Goal: Task Accomplishment & Management: Complete application form

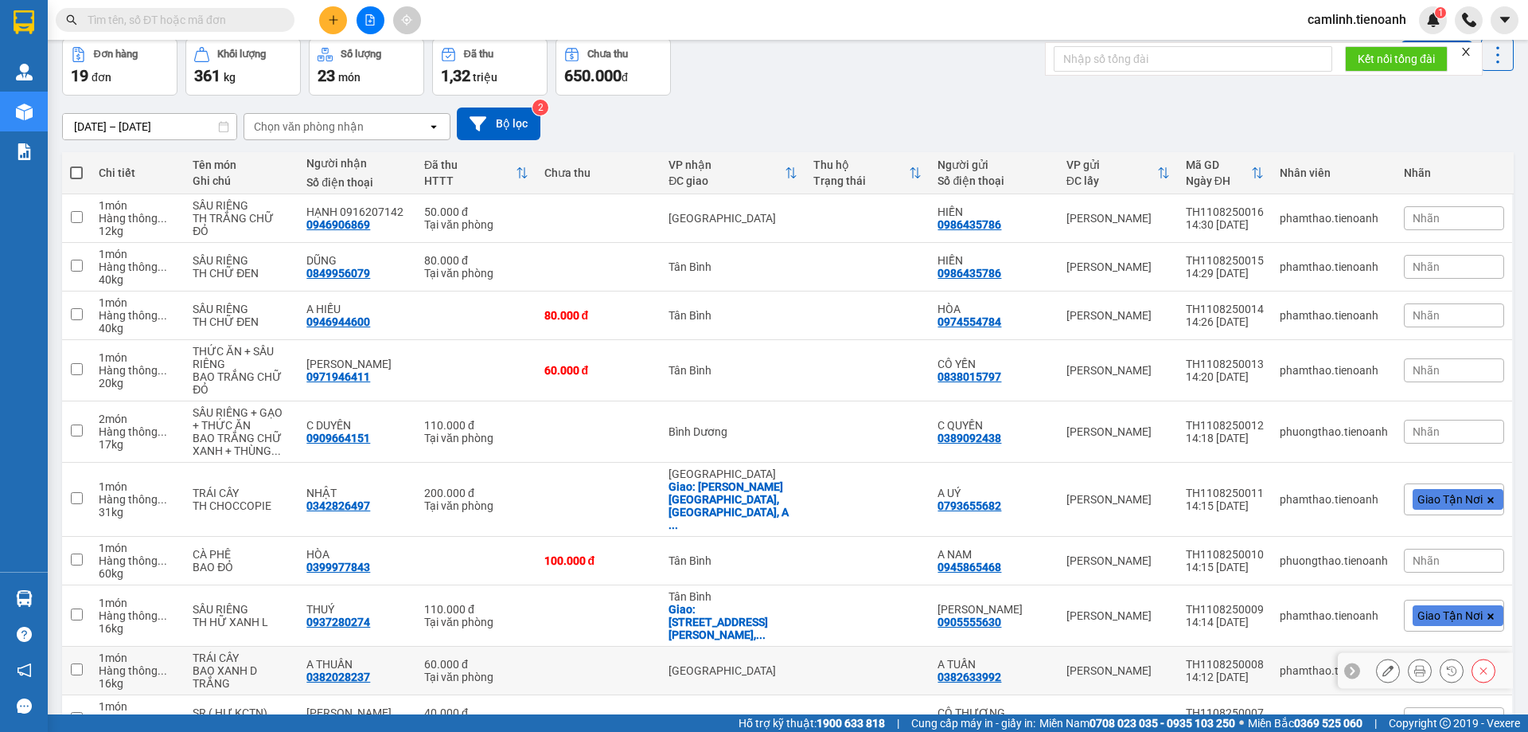
scroll to position [129, 0]
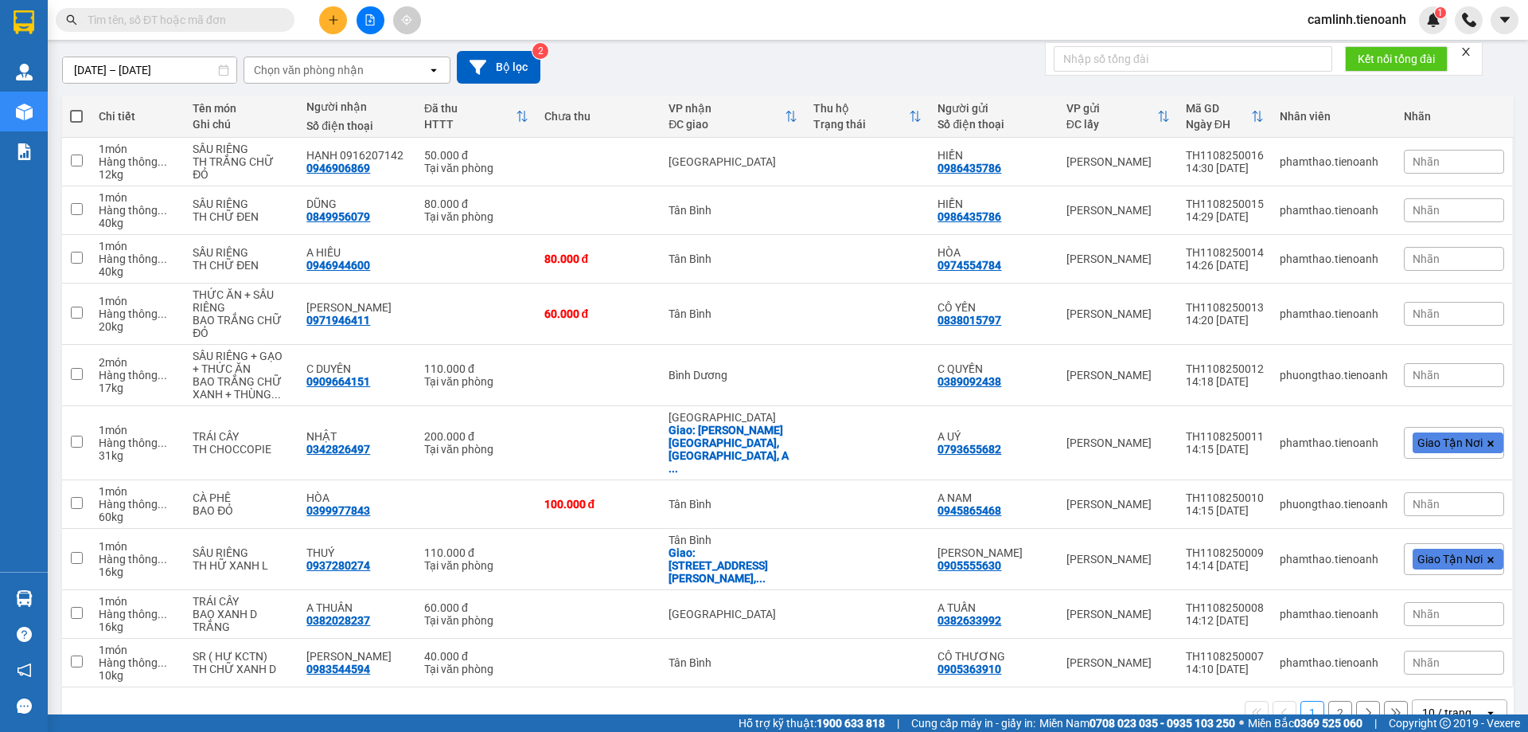
click at [1464, 700] on div "10 / trang" at bounding box center [1449, 712] width 72 height 25
click at [1456, 650] on div "100 / trang" at bounding box center [1448, 639] width 96 height 29
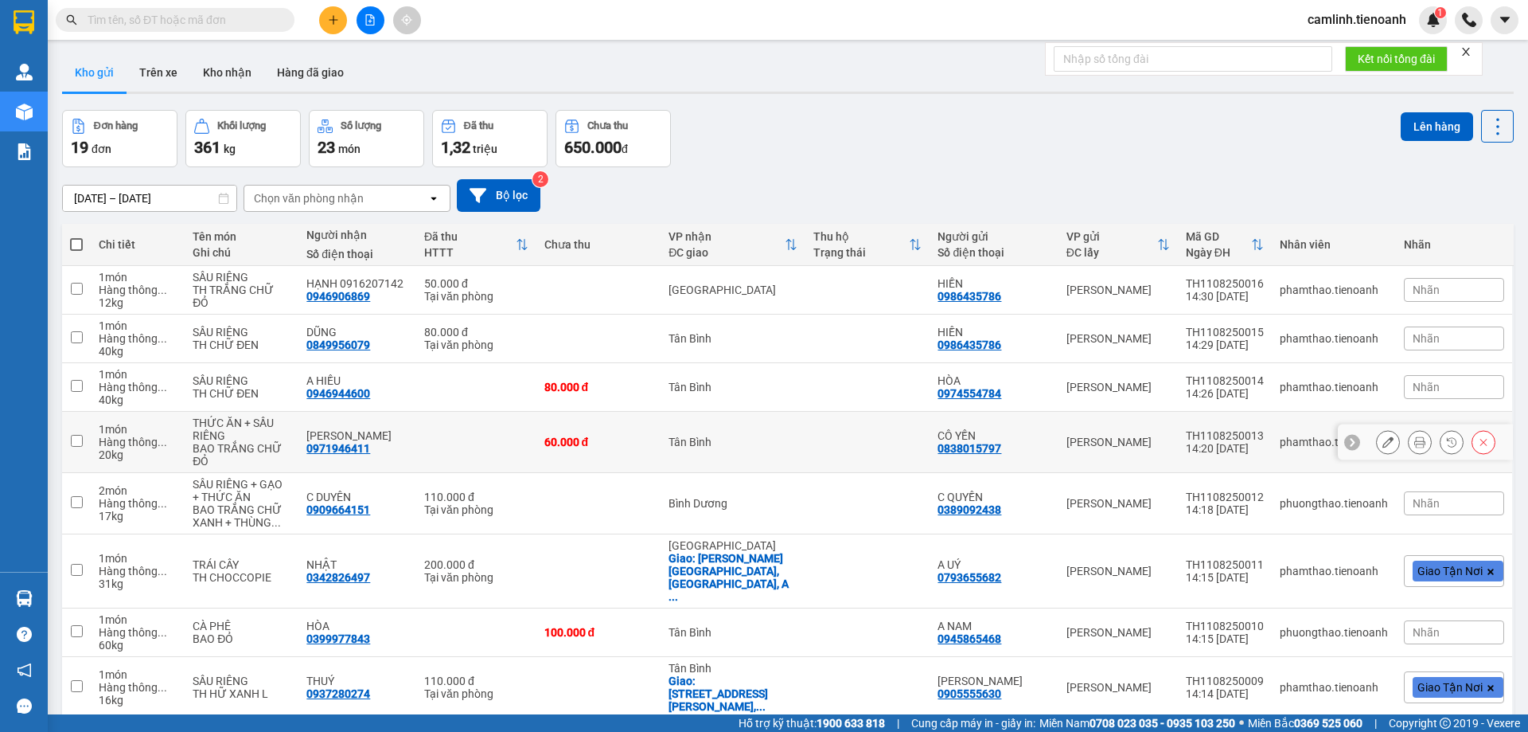
scroll to position [0, 0]
click at [240, 80] on button "Kho nhận" at bounding box center [227, 73] width 74 height 38
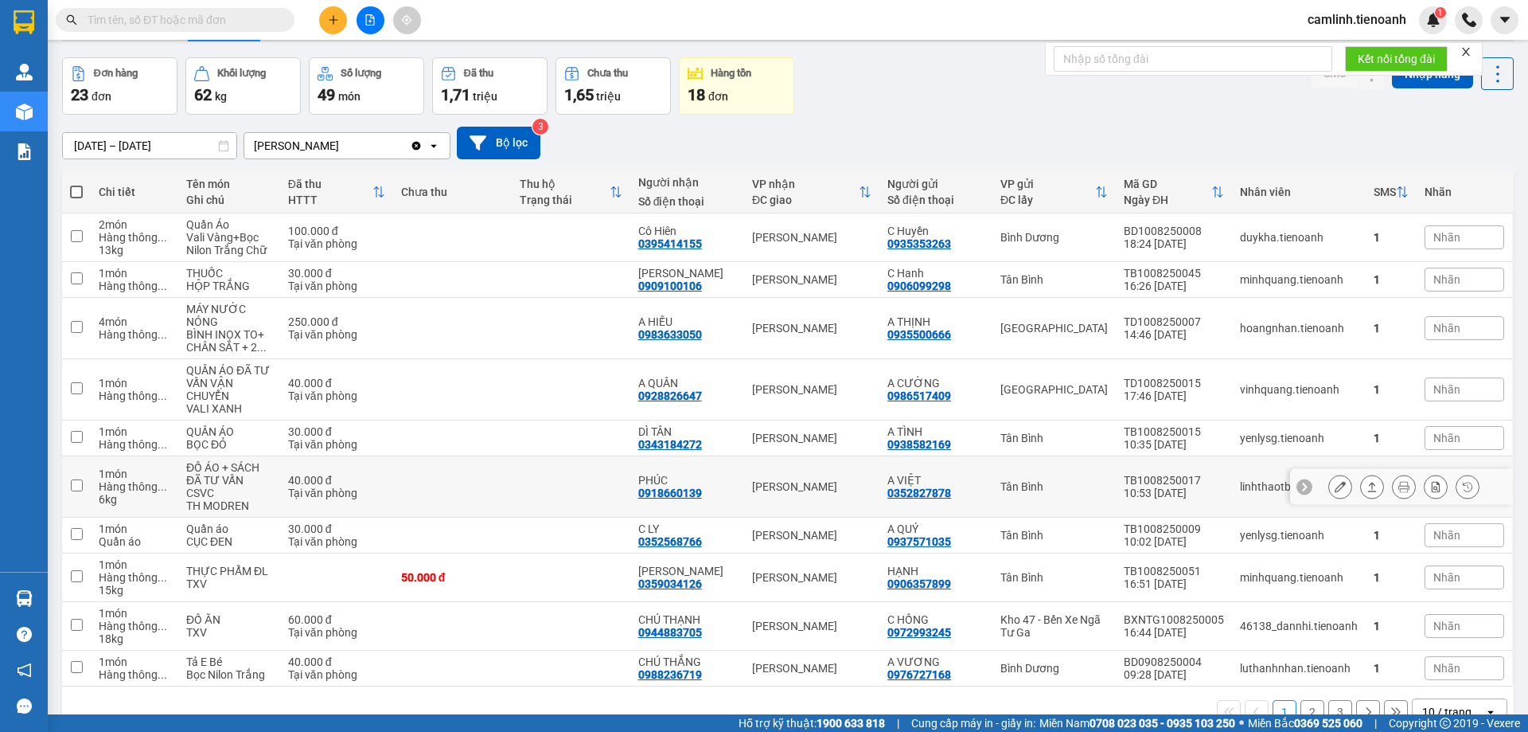
scroll to position [78, 0]
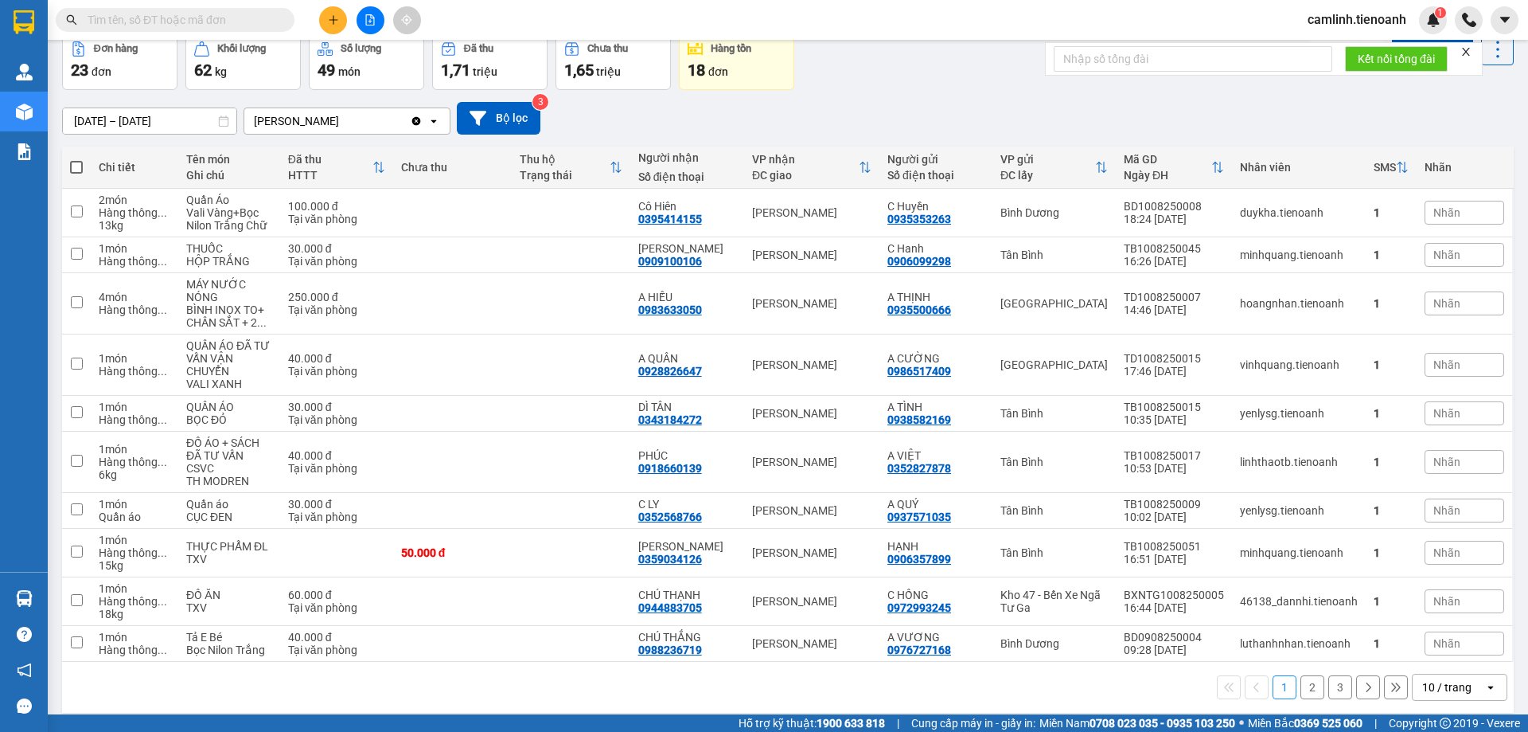
click at [1485, 681] on icon "open" at bounding box center [1491, 687] width 13 height 13
click at [1471, 650] on div "100 / trang" at bounding box center [1448, 639] width 96 height 29
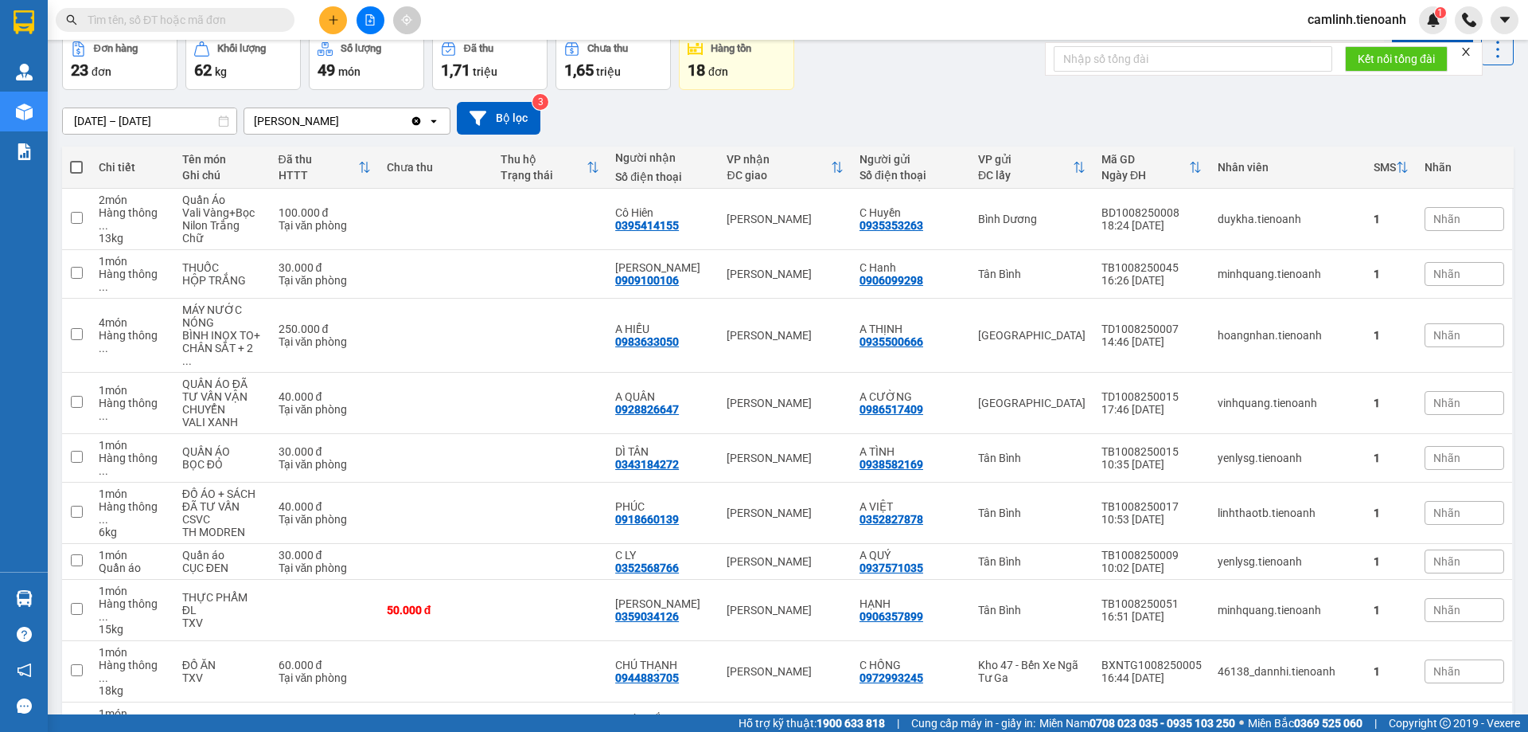
click at [225, 25] on input "text" at bounding box center [182, 20] width 188 height 18
paste input "0334565624"
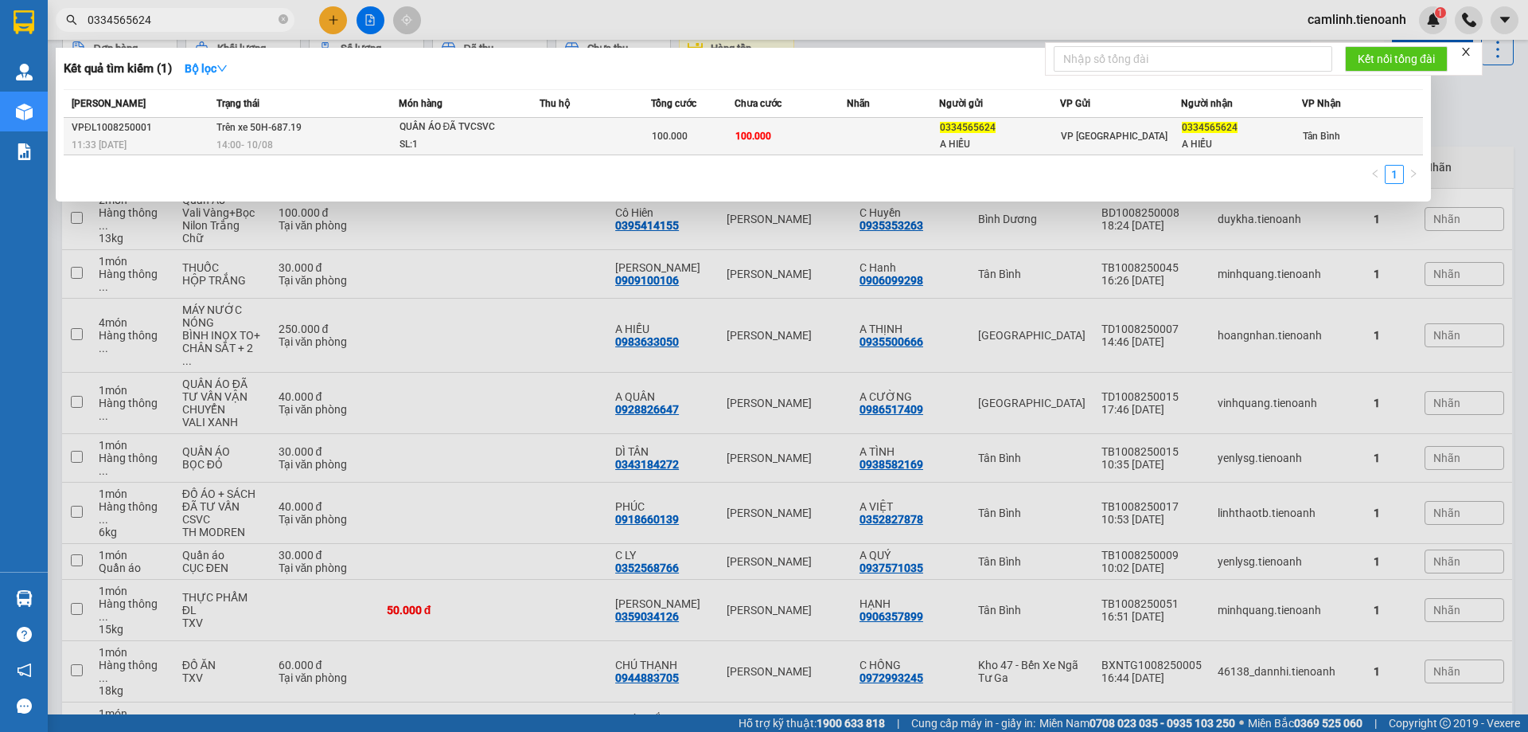
type input "0334565624"
click at [733, 131] on div "100.000" at bounding box center [693, 136] width 82 height 18
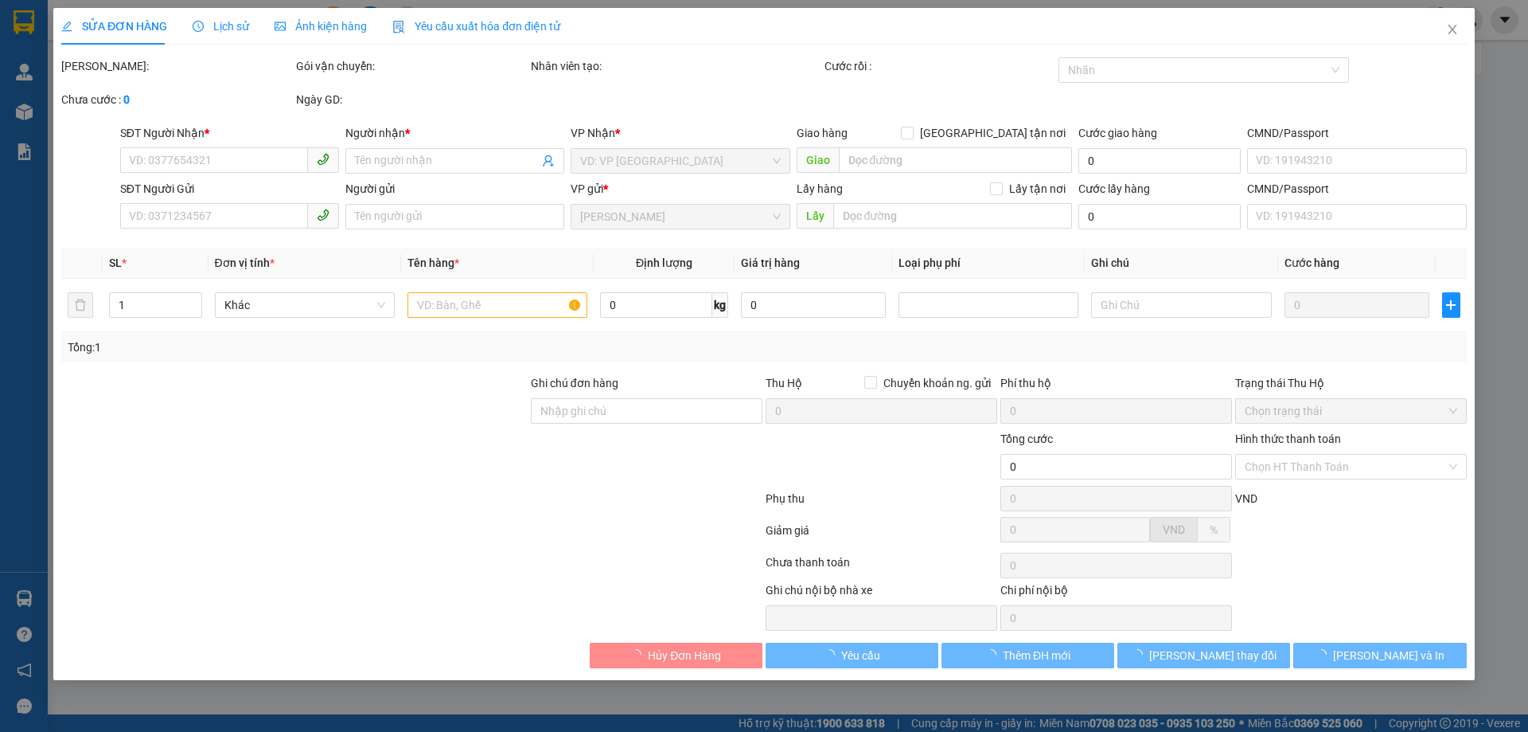
click at [222, 17] on div "Lịch sử" at bounding box center [221, 26] width 57 height 37
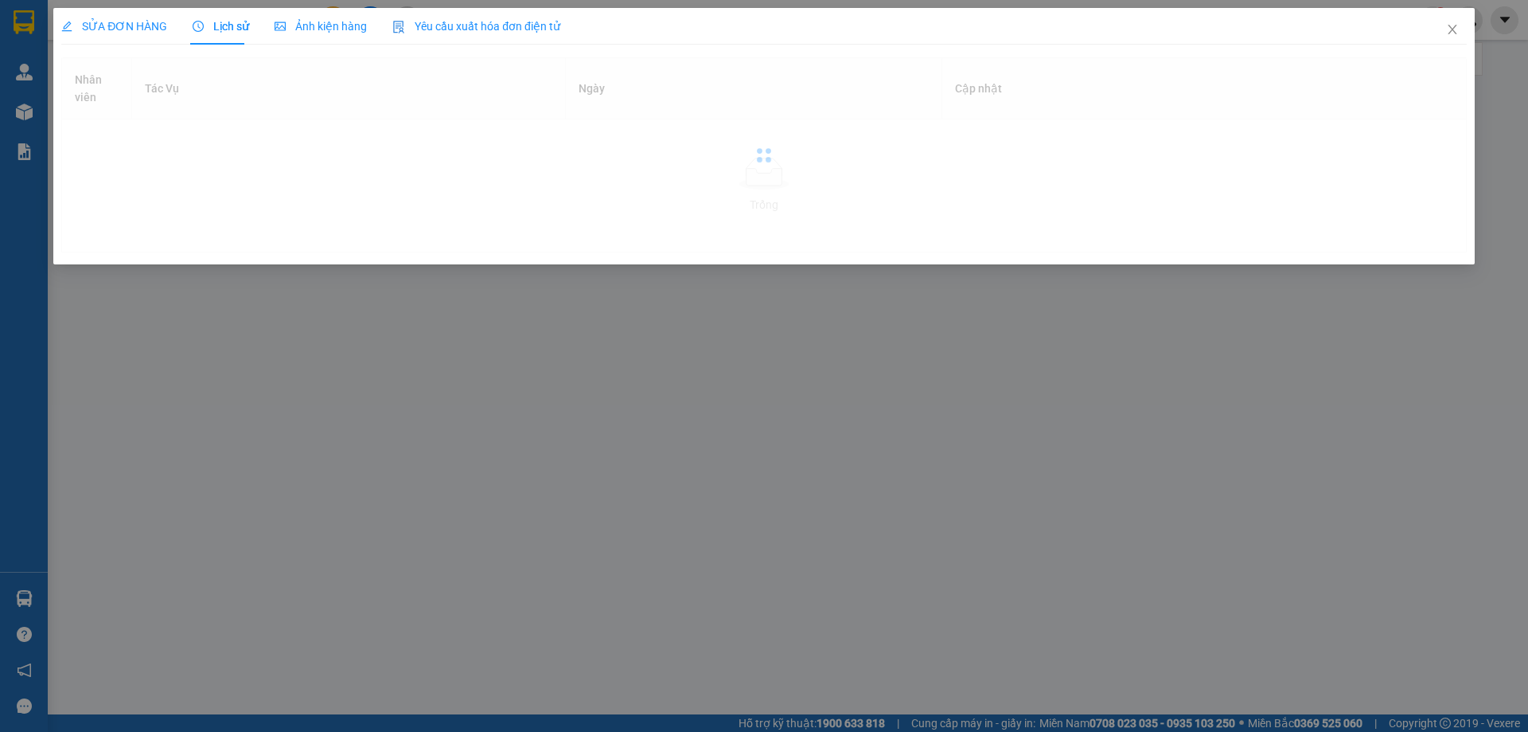
click at [224, 21] on span "Lịch sử" at bounding box center [221, 26] width 57 height 13
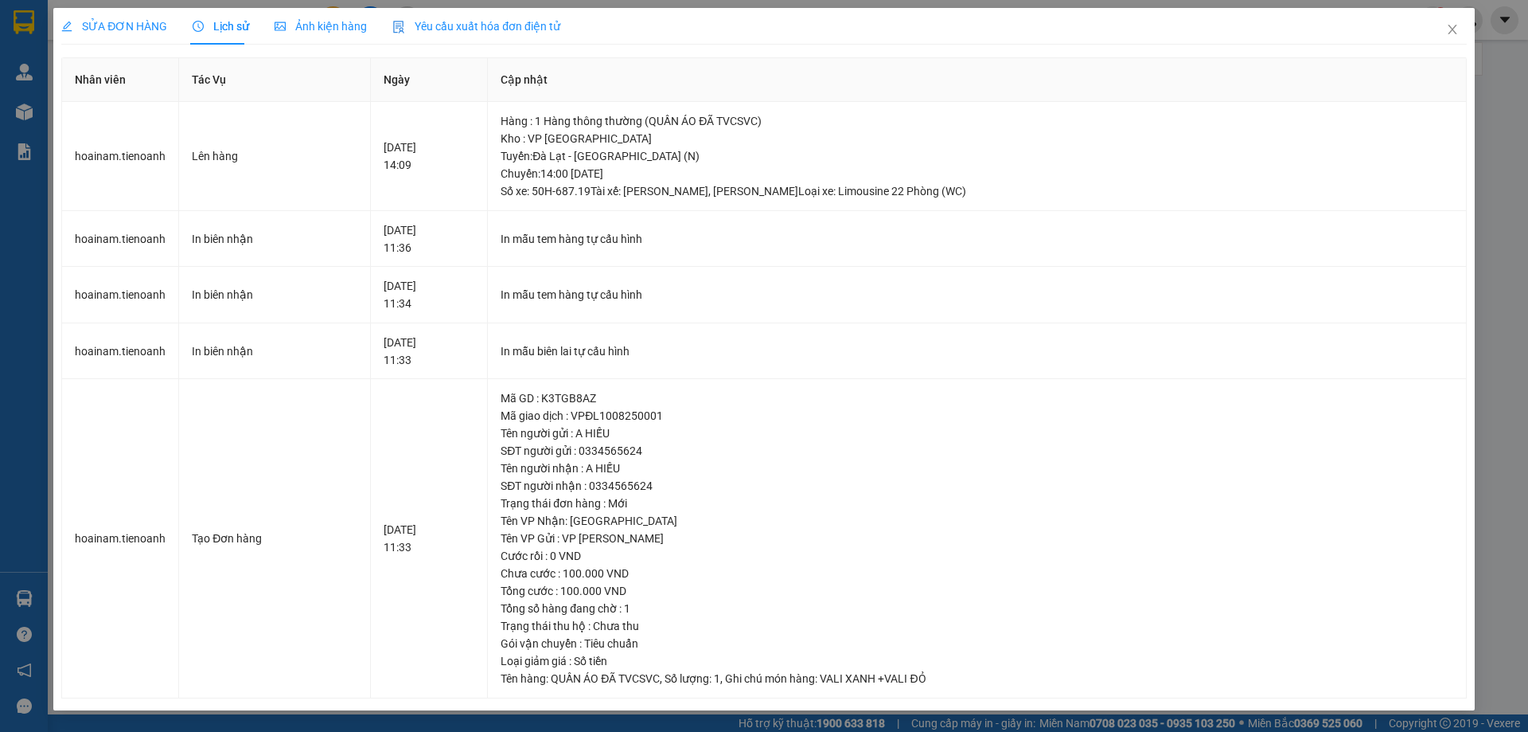
click at [122, 38] on div "SỬA ĐƠN HÀNG" at bounding box center [114, 26] width 106 height 37
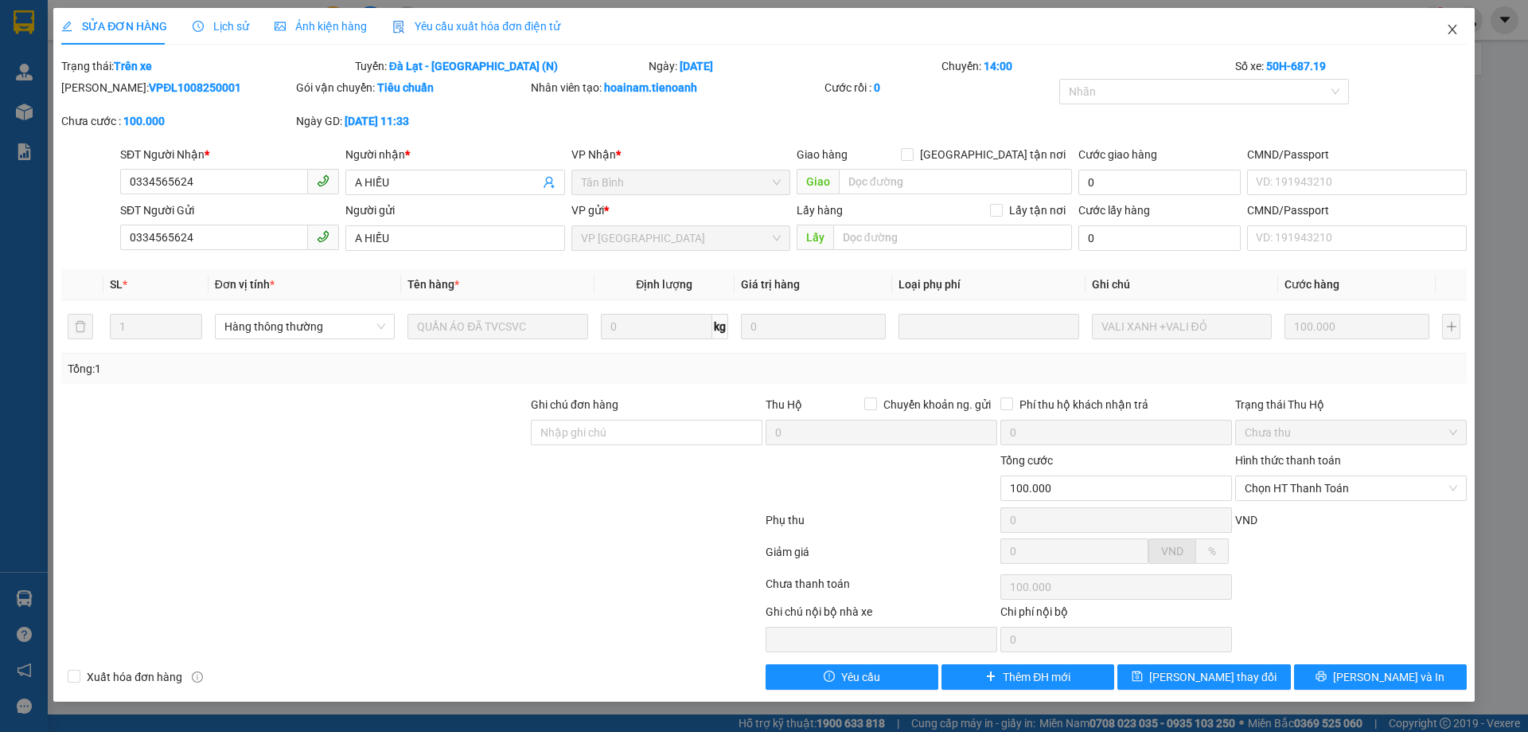
click at [1457, 27] on icon "close" at bounding box center [1452, 29] width 13 height 13
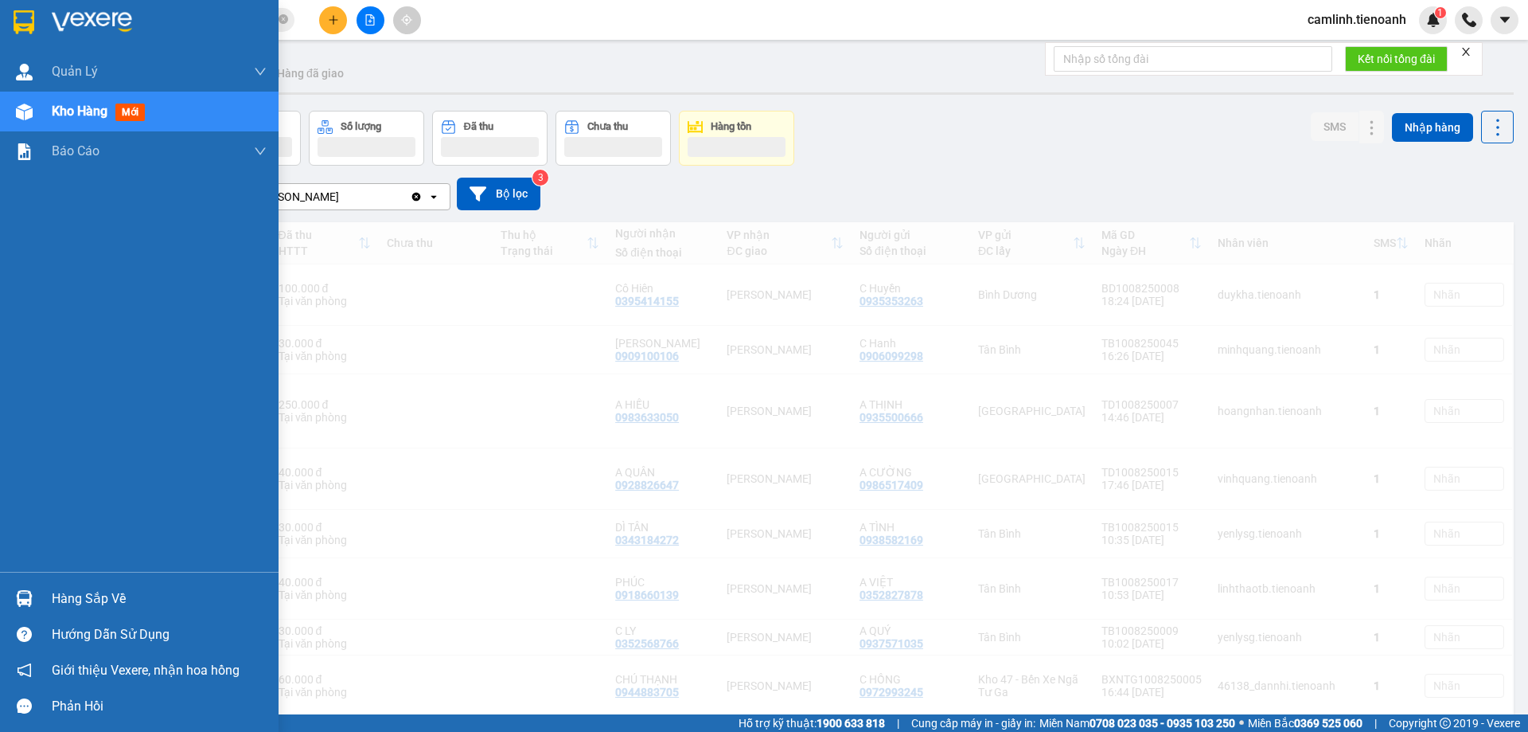
click at [19, 111] on img at bounding box center [24, 111] width 17 height 17
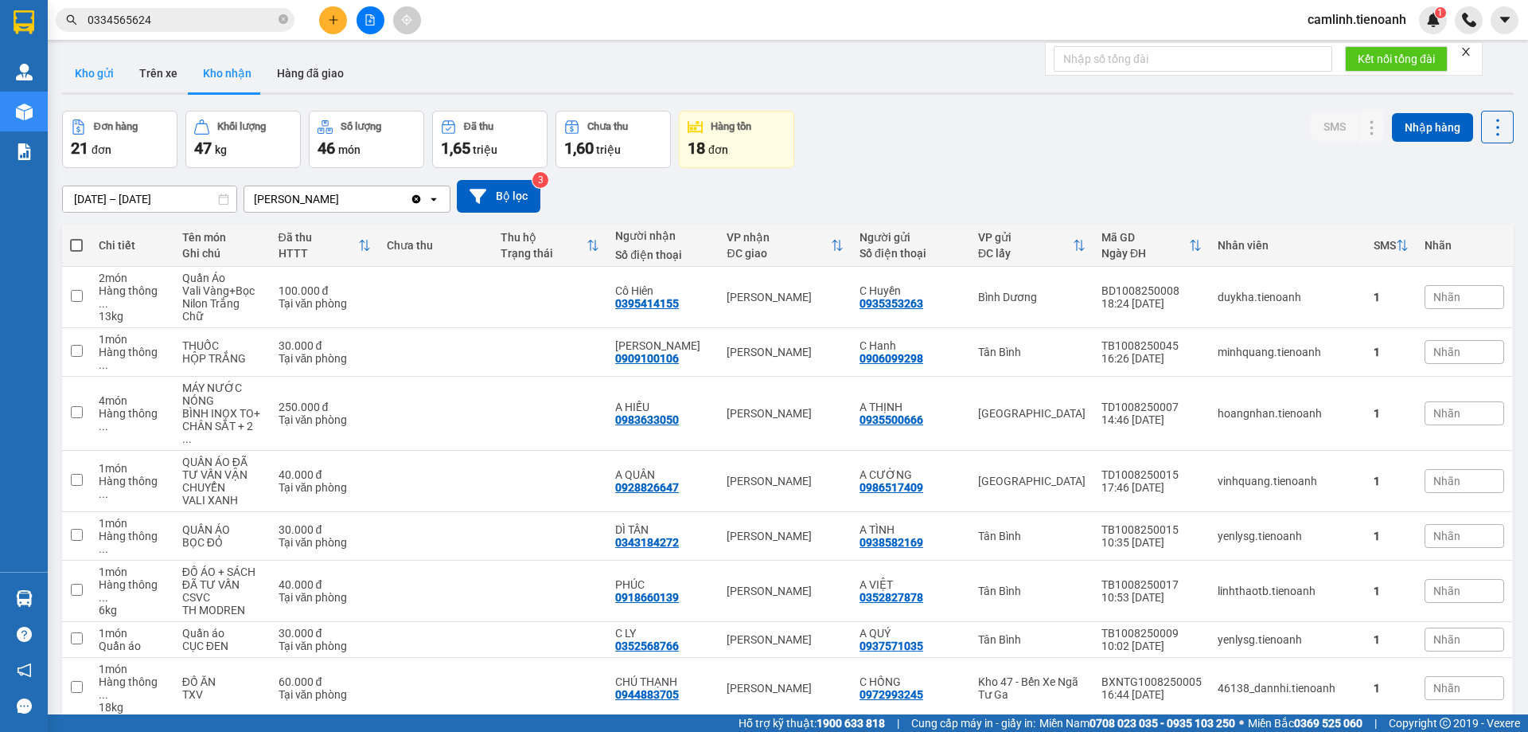
drag, startPoint x: 97, startPoint y: 70, endPoint x: 115, endPoint y: 81, distance: 21.4
click at [98, 70] on button "Kho gửi" at bounding box center [94, 73] width 64 height 38
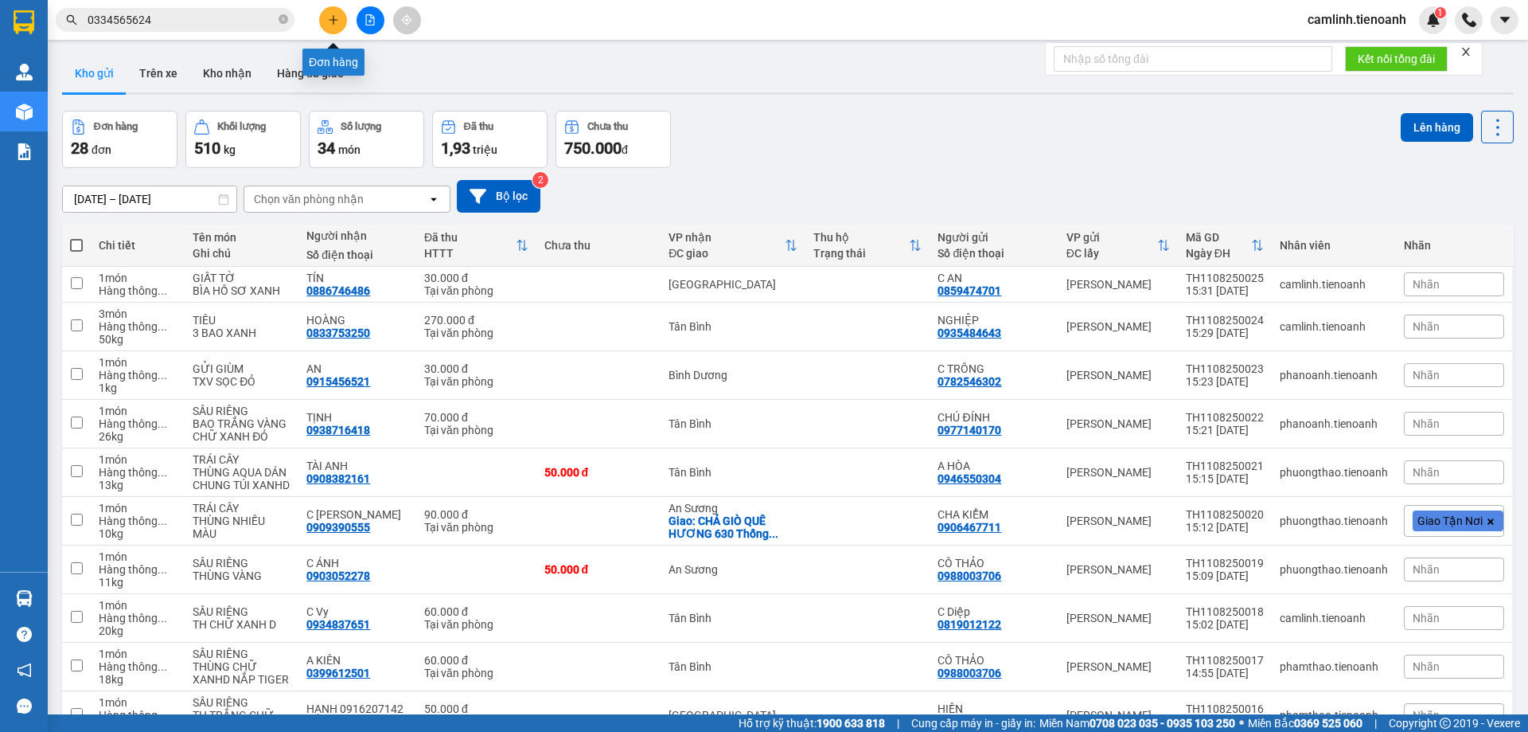
click at [337, 25] on icon "plus" at bounding box center [333, 19] width 11 height 11
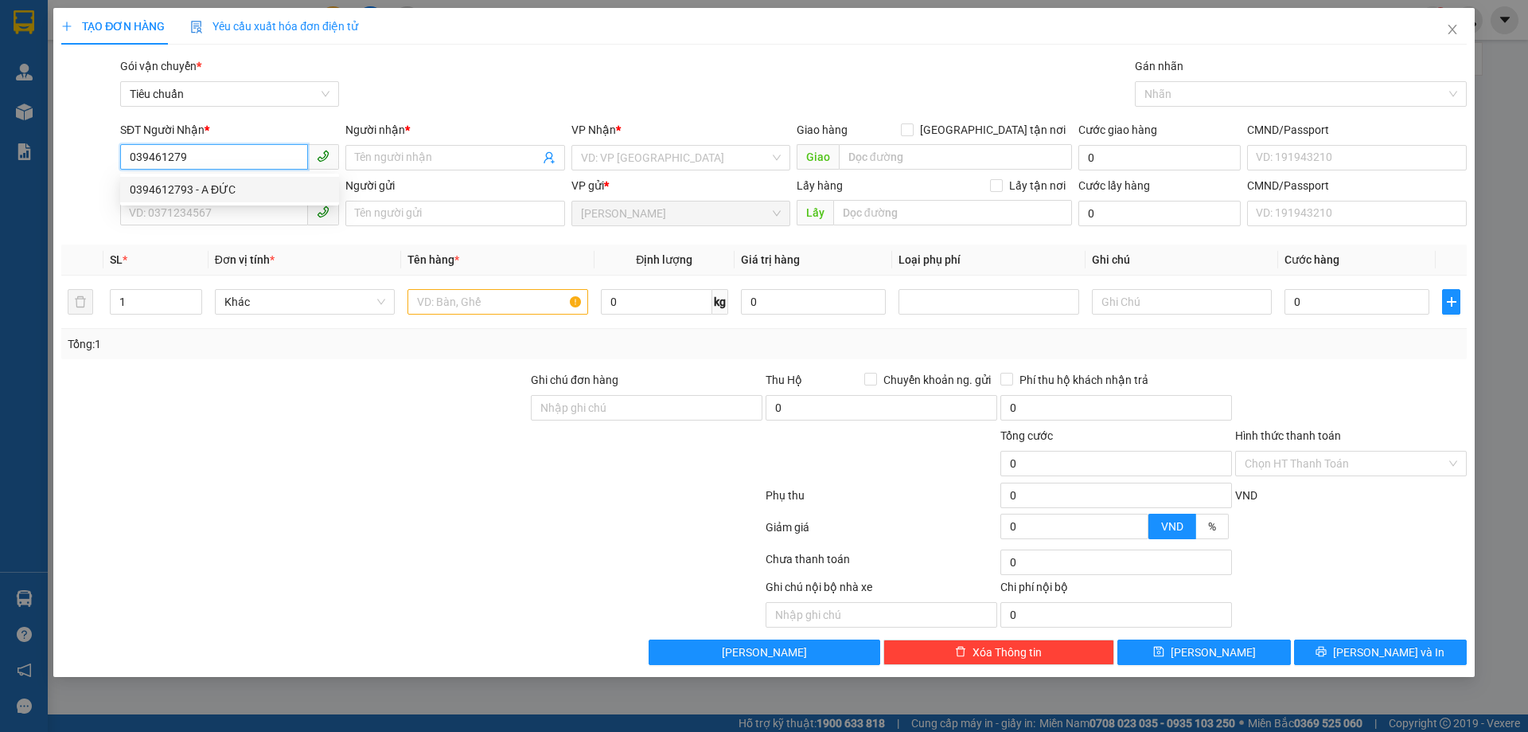
click at [240, 198] on div "0394612793 - A ĐỨC" at bounding box center [229, 189] width 219 height 25
type input "0394612793"
type input "A ĐỨC"
type input "123456789"
type input "0394612793"
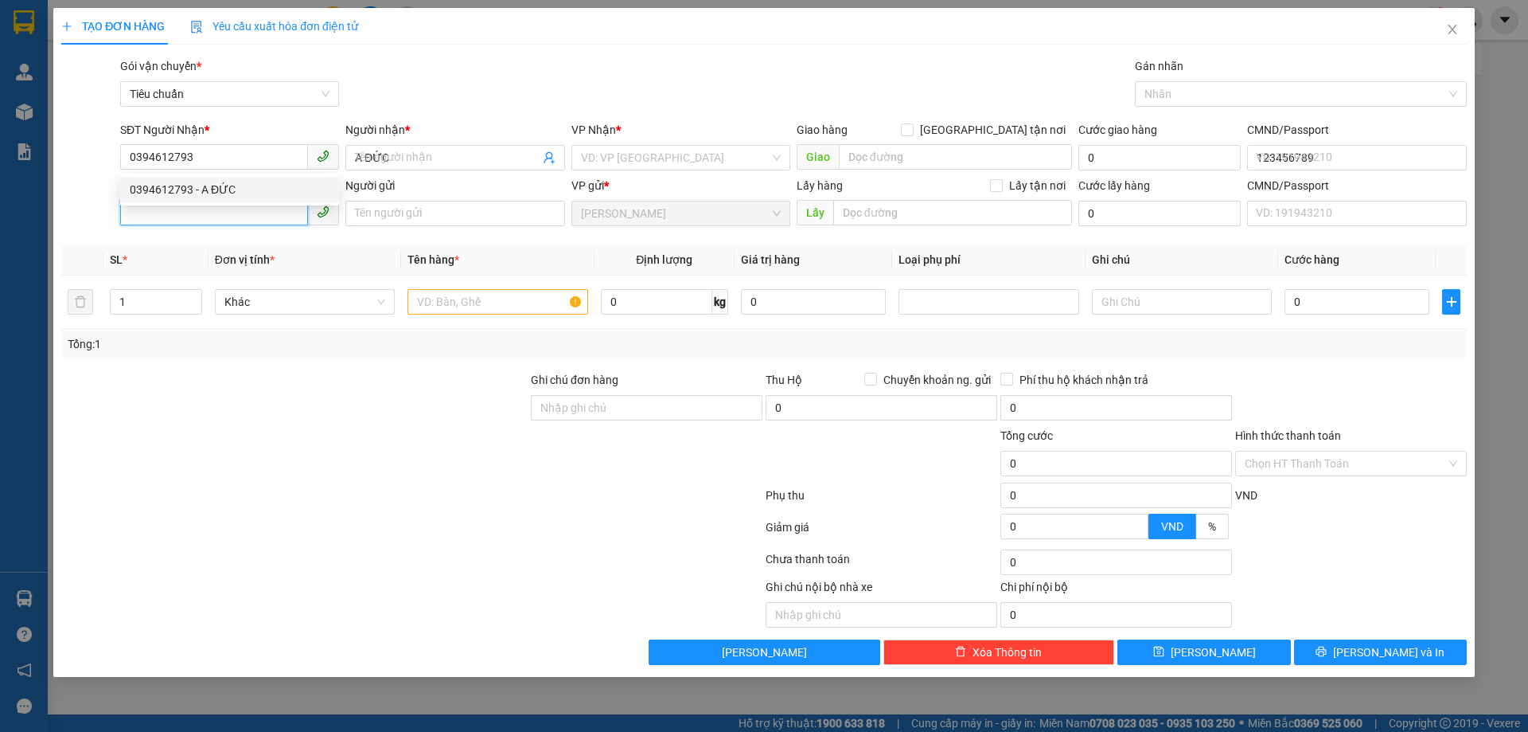
type input "30.000"
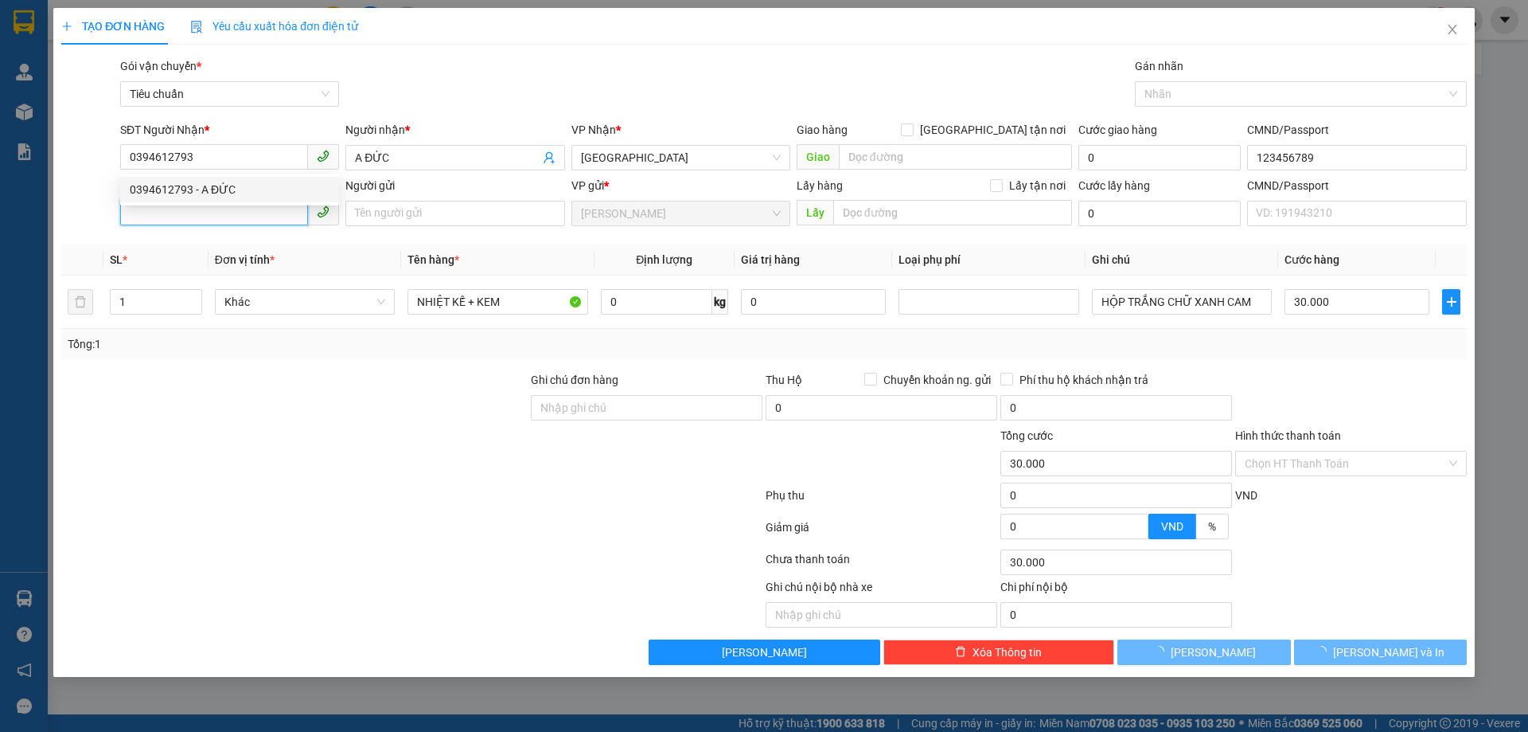
click at [235, 211] on input "SĐT Người Gửi" at bounding box center [214, 212] width 188 height 25
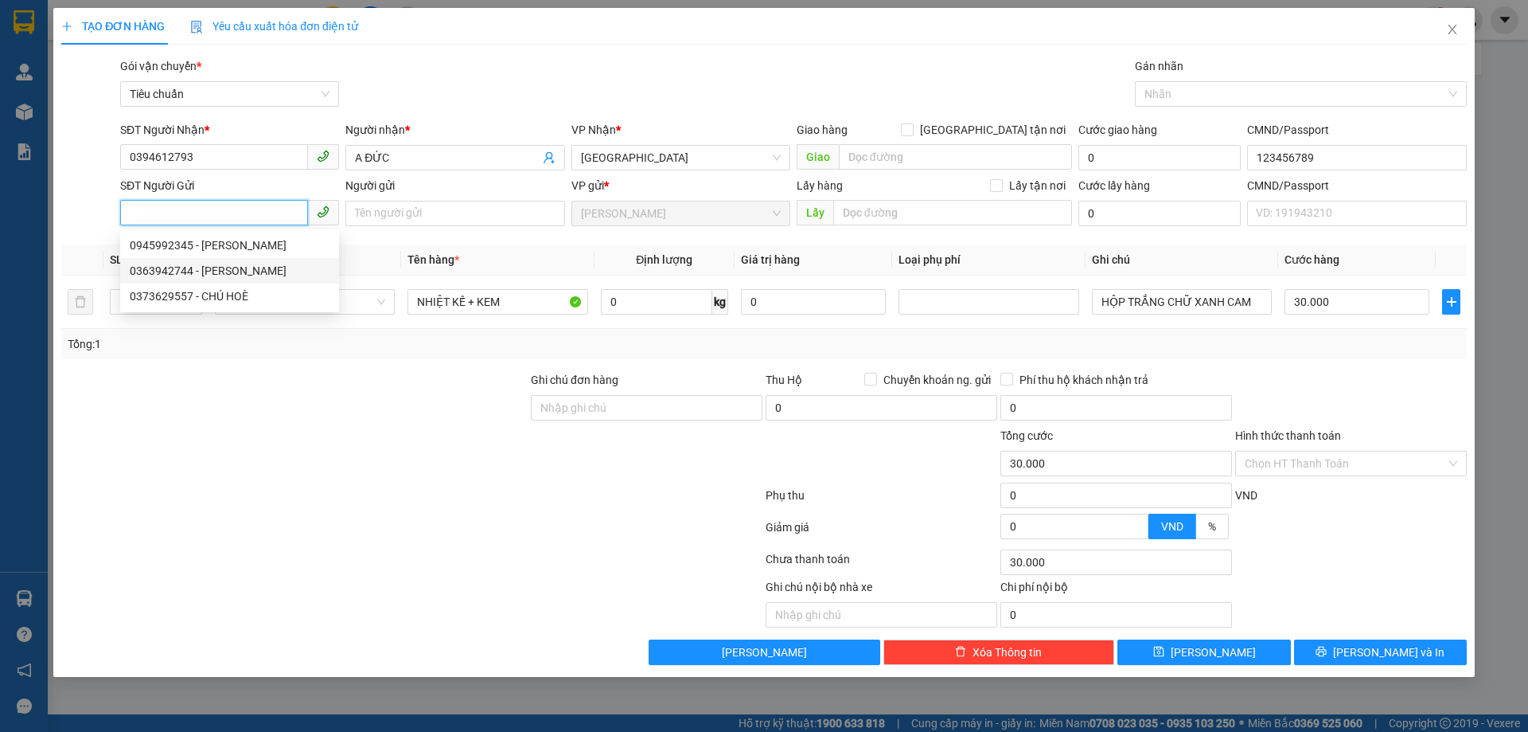
click at [222, 275] on div "0363942744 - [PERSON_NAME]" at bounding box center [230, 271] width 200 height 18
type input "0363942744"
type input "PHƯƠNG"
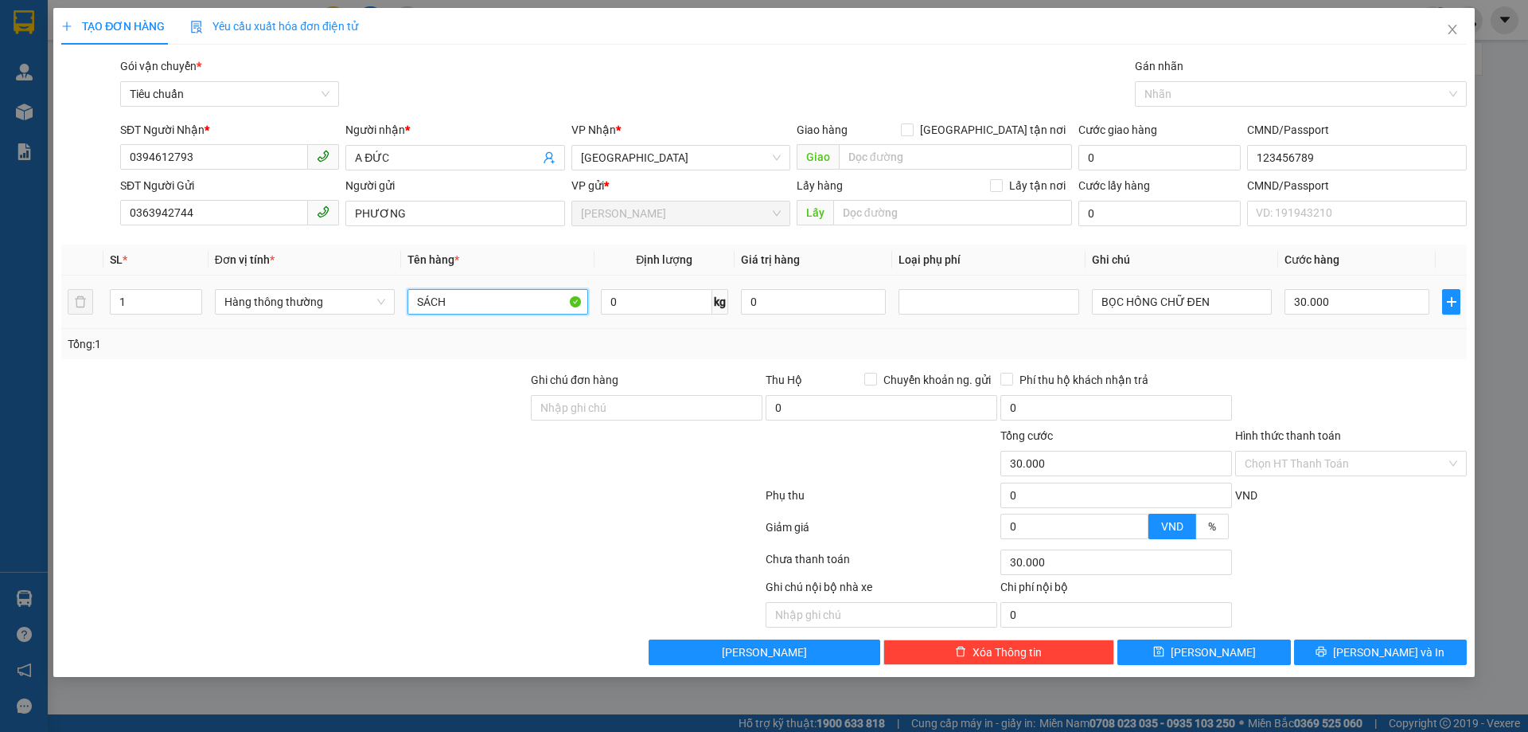
click at [541, 303] on input "SÁCH" at bounding box center [498, 301] width 180 height 25
type input "g"
type input "GIẤY TỜ"
click at [1108, 299] on input "BỌC HỒNG CHỮ ĐEN" at bounding box center [1182, 301] width 180 height 25
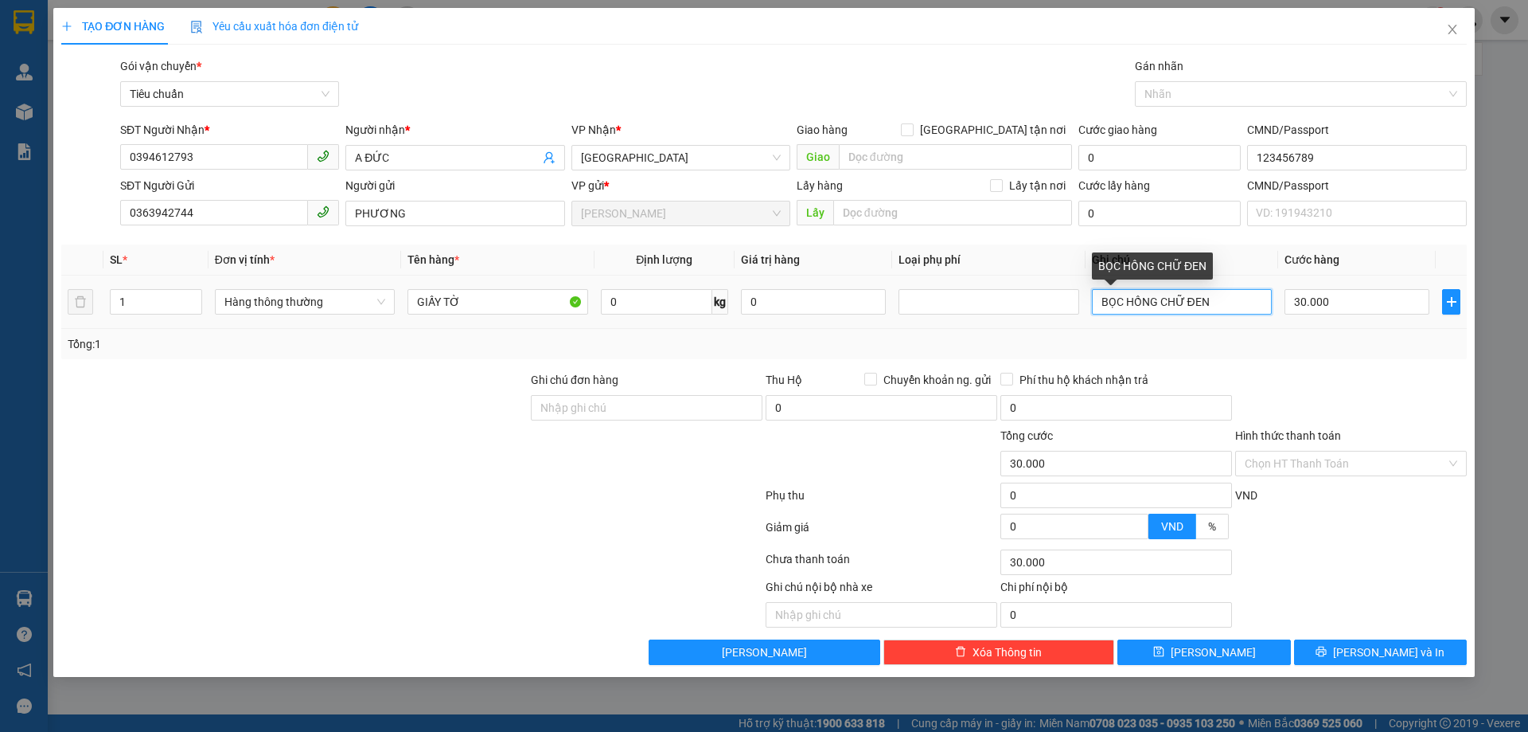
click at [1108, 299] on input "BỌC HỒNG CHỮ ĐEN" at bounding box center [1182, 301] width 180 height 25
type input "BÌA NHỰA"
click at [1392, 369] on div "Transit Pickup Surcharge Ids Transit Deliver Surcharge Ids Transit Deliver Surc…" at bounding box center [764, 360] width 1406 height 607
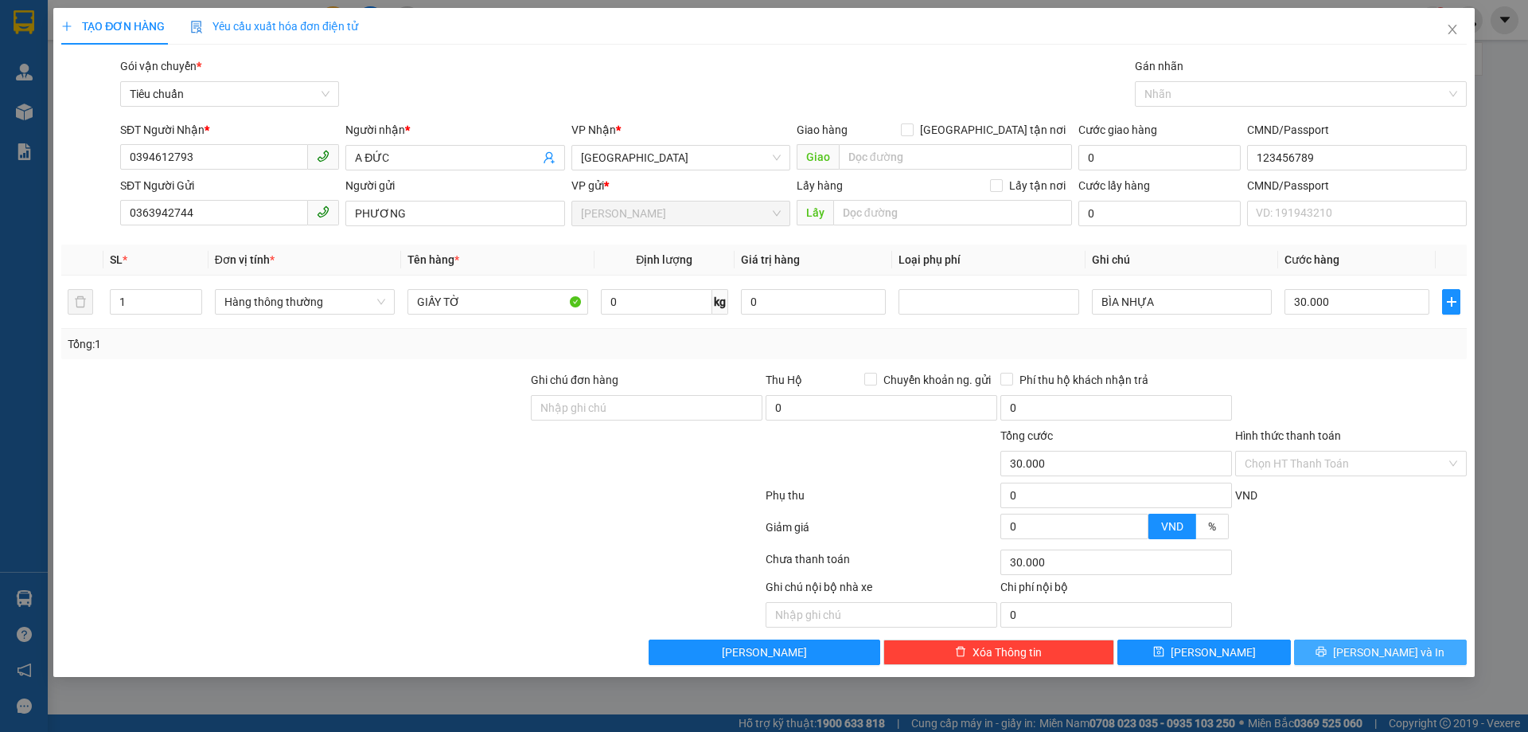
click at [1359, 660] on button "[PERSON_NAME] và In" at bounding box center [1380, 651] width 173 height 25
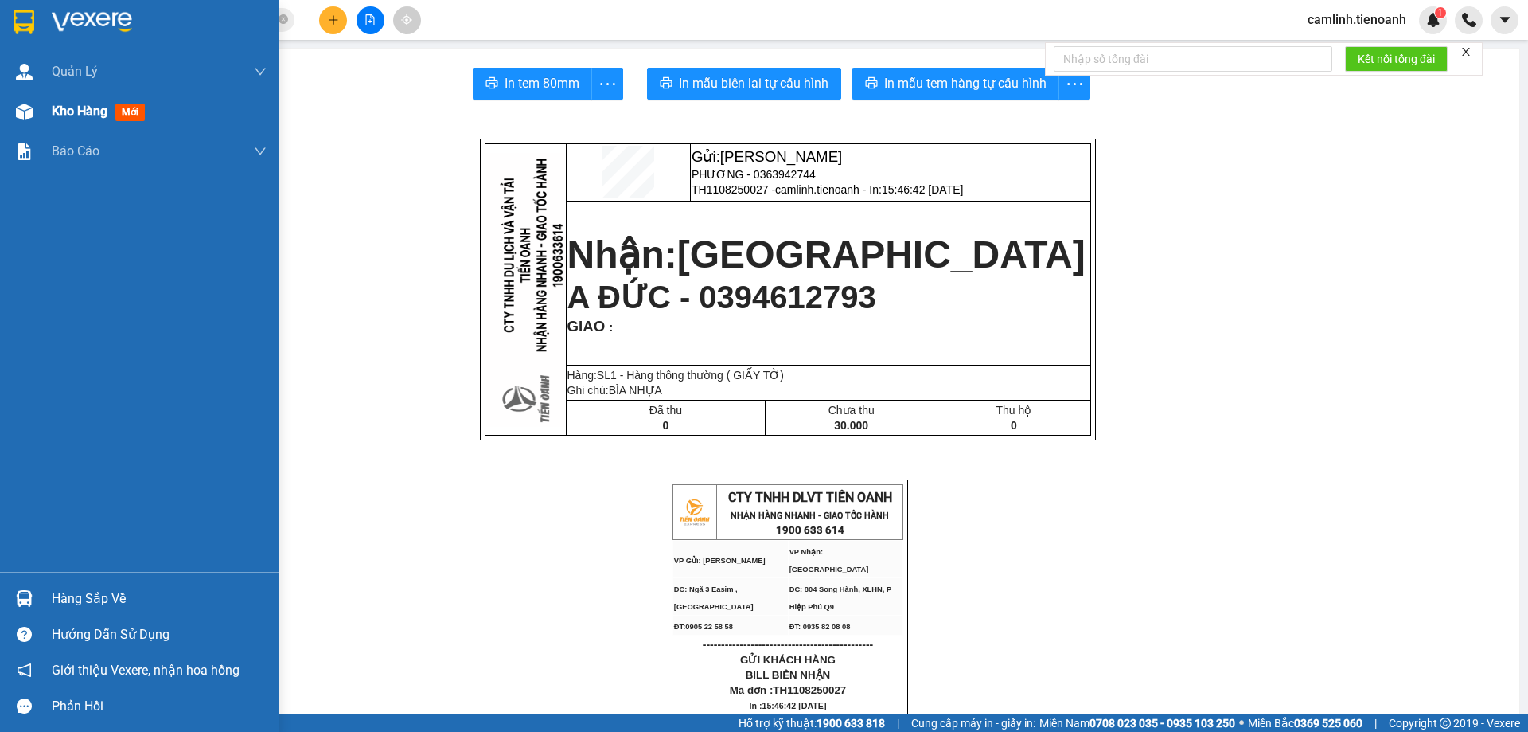
click at [29, 119] on img at bounding box center [24, 111] width 17 height 17
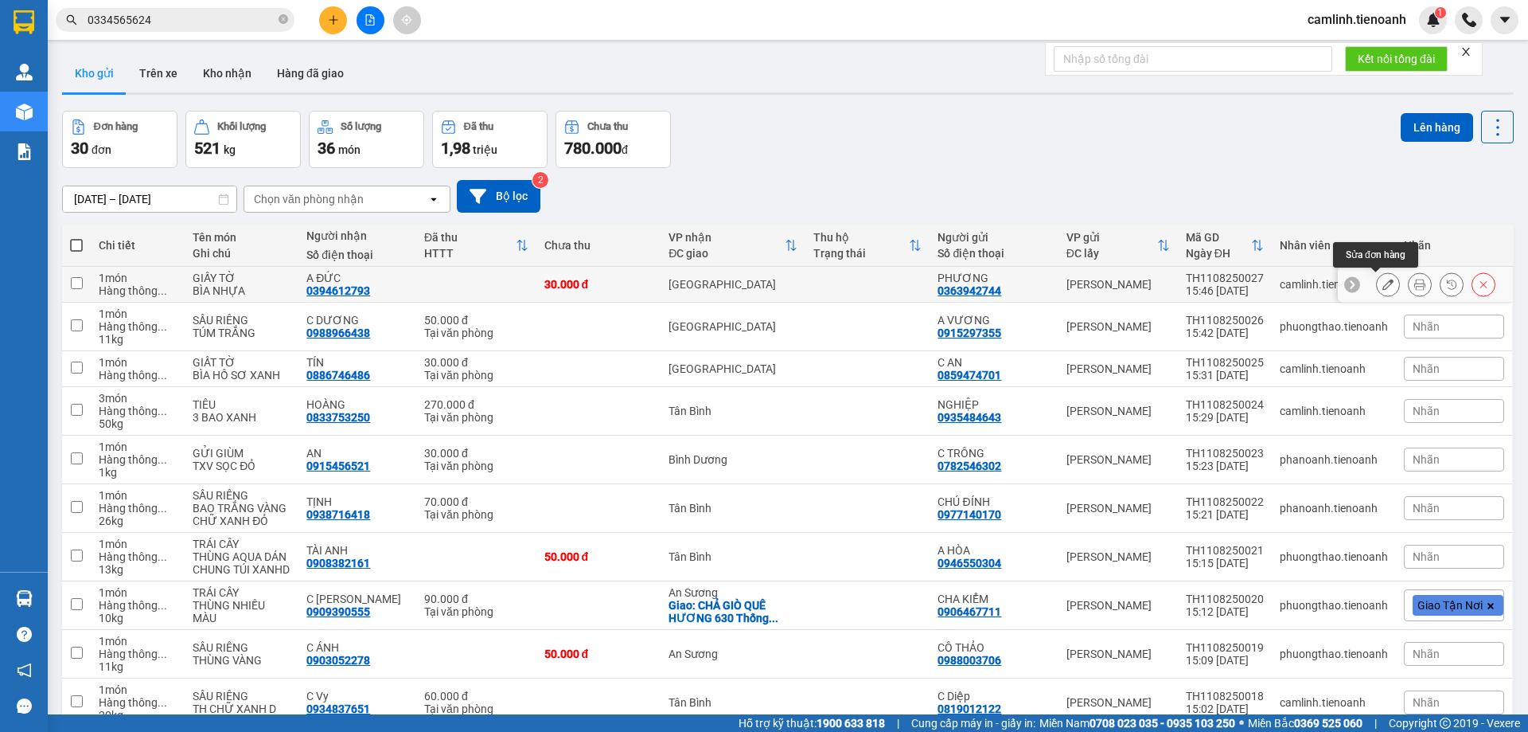
click at [1383, 282] on icon at bounding box center [1388, 284] width 11 height 11
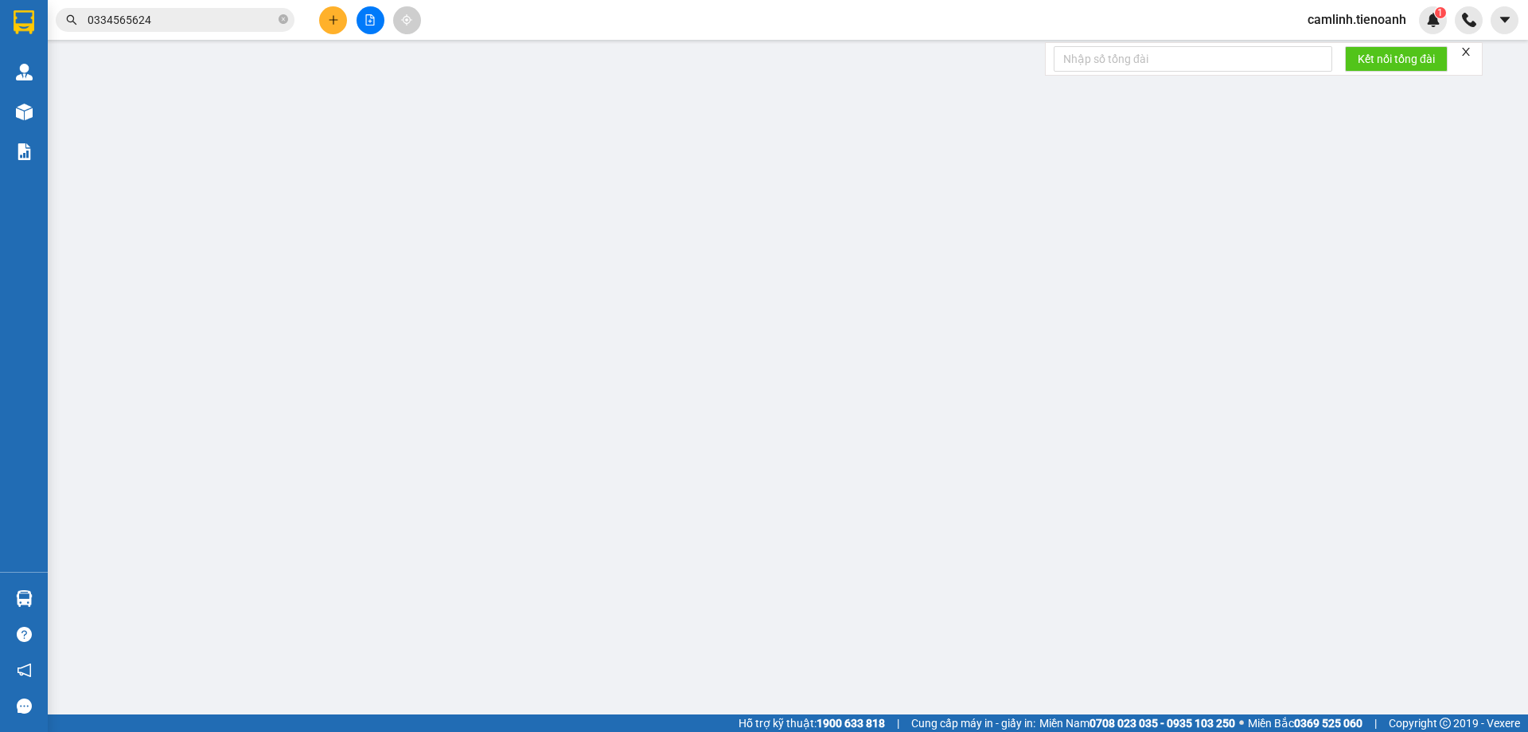
type input "0394612793"
type input "A ĐỨC"
type input "123456789"
type input "0363942744"
type input "PHƯƠNG"
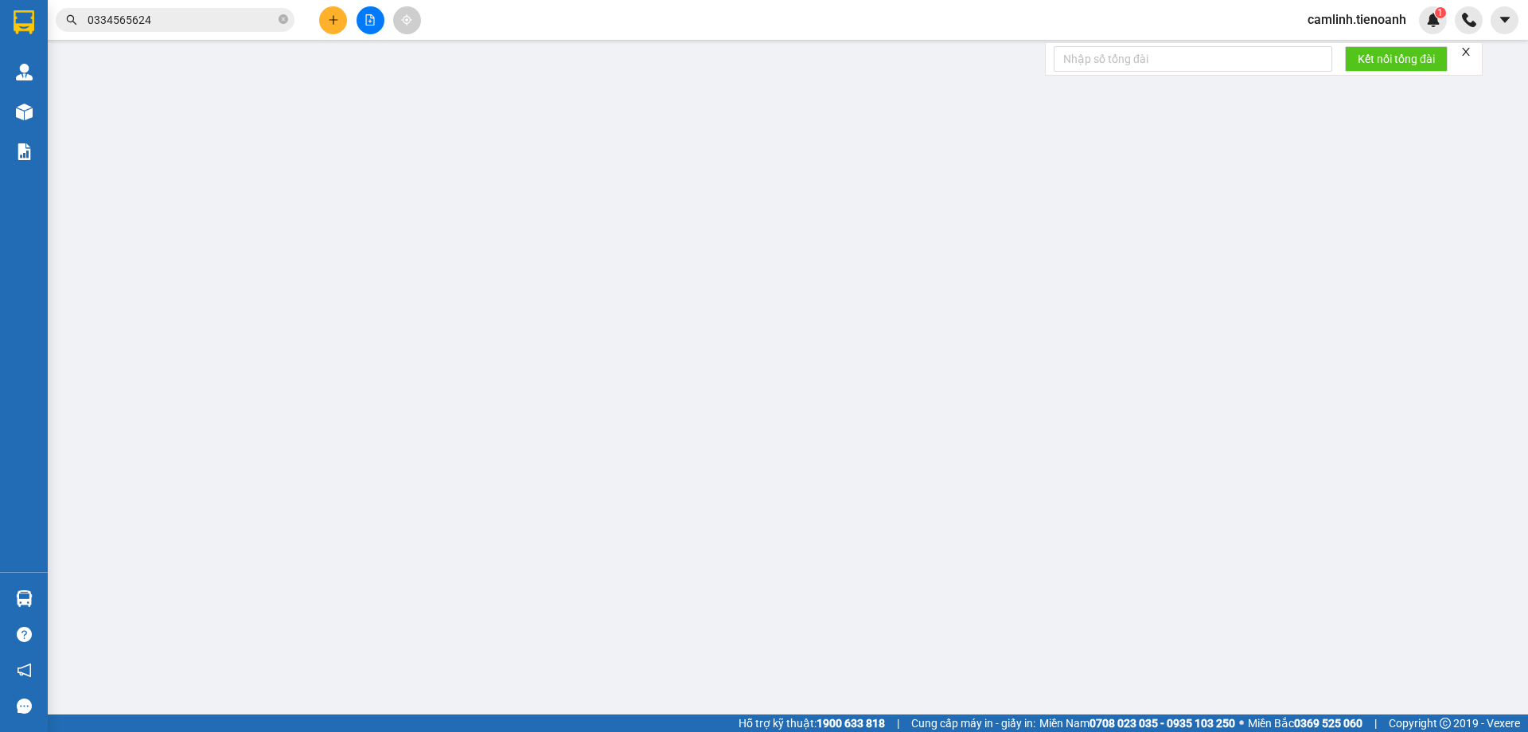
type input "30.000"
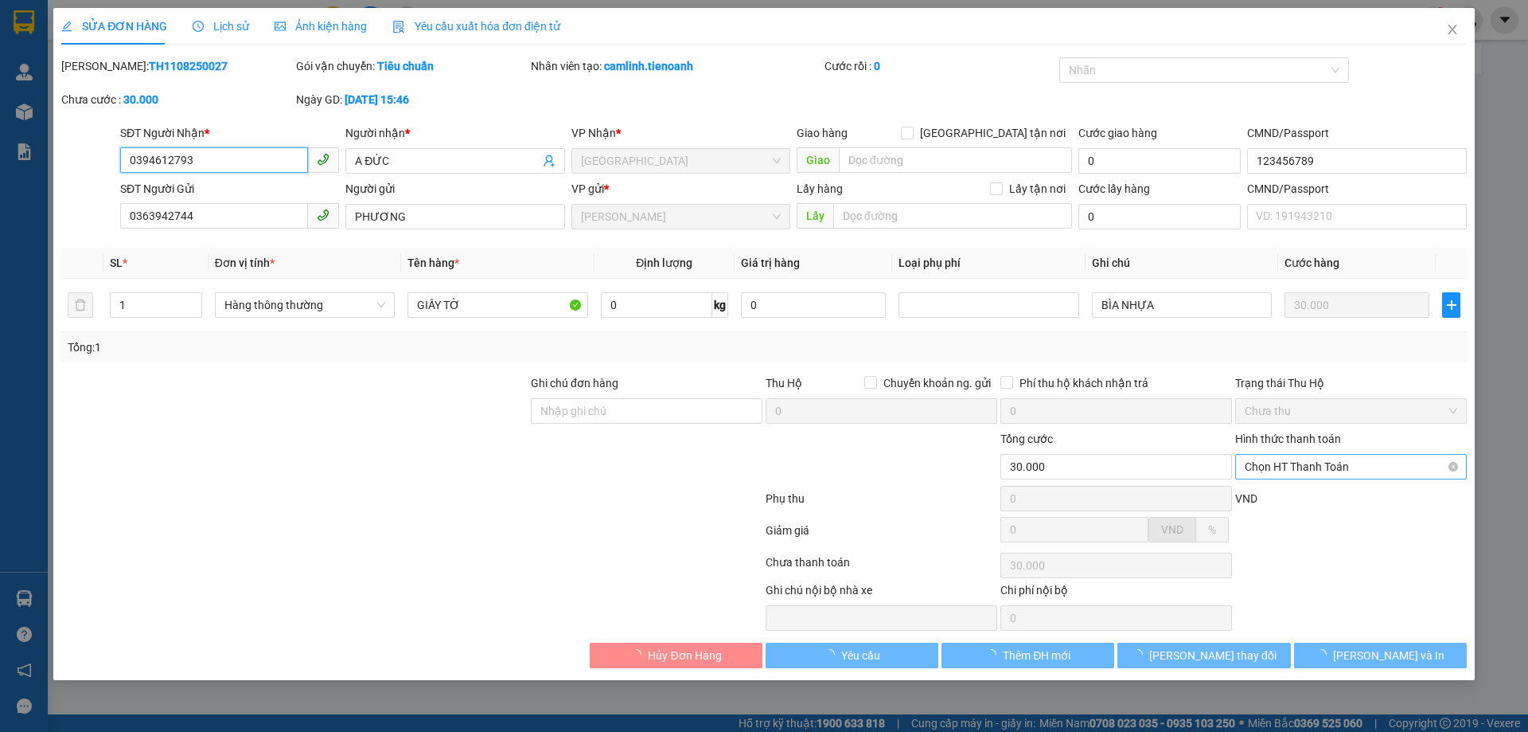
click at [1338, 469] on span "Chọn HT Thanh Toán" at bounding box center [1351, 467] width 213 height 24
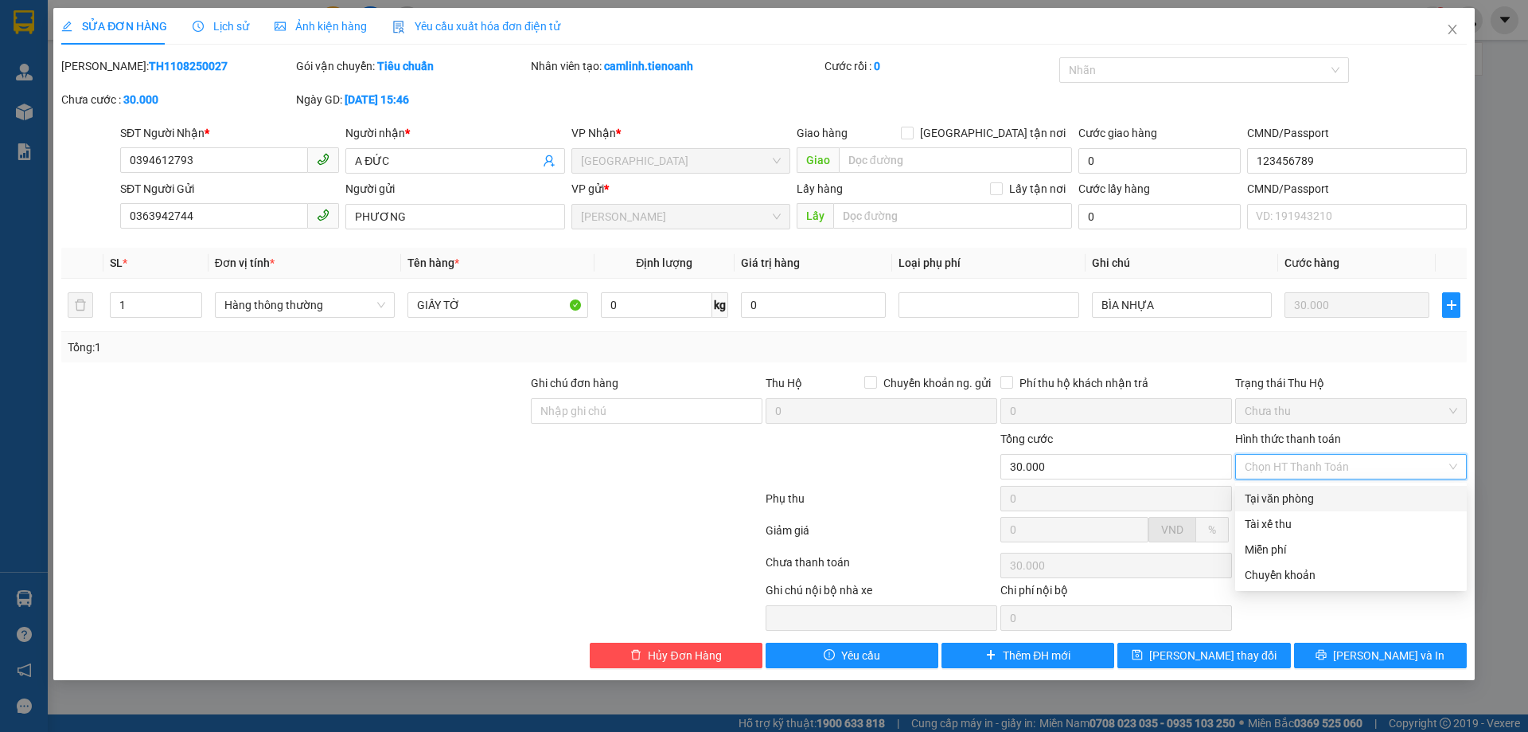
click at [1342, 496] on div "Tại văn phòng" at bounding box center [1351, 499] width 213 height 18
type input "0"
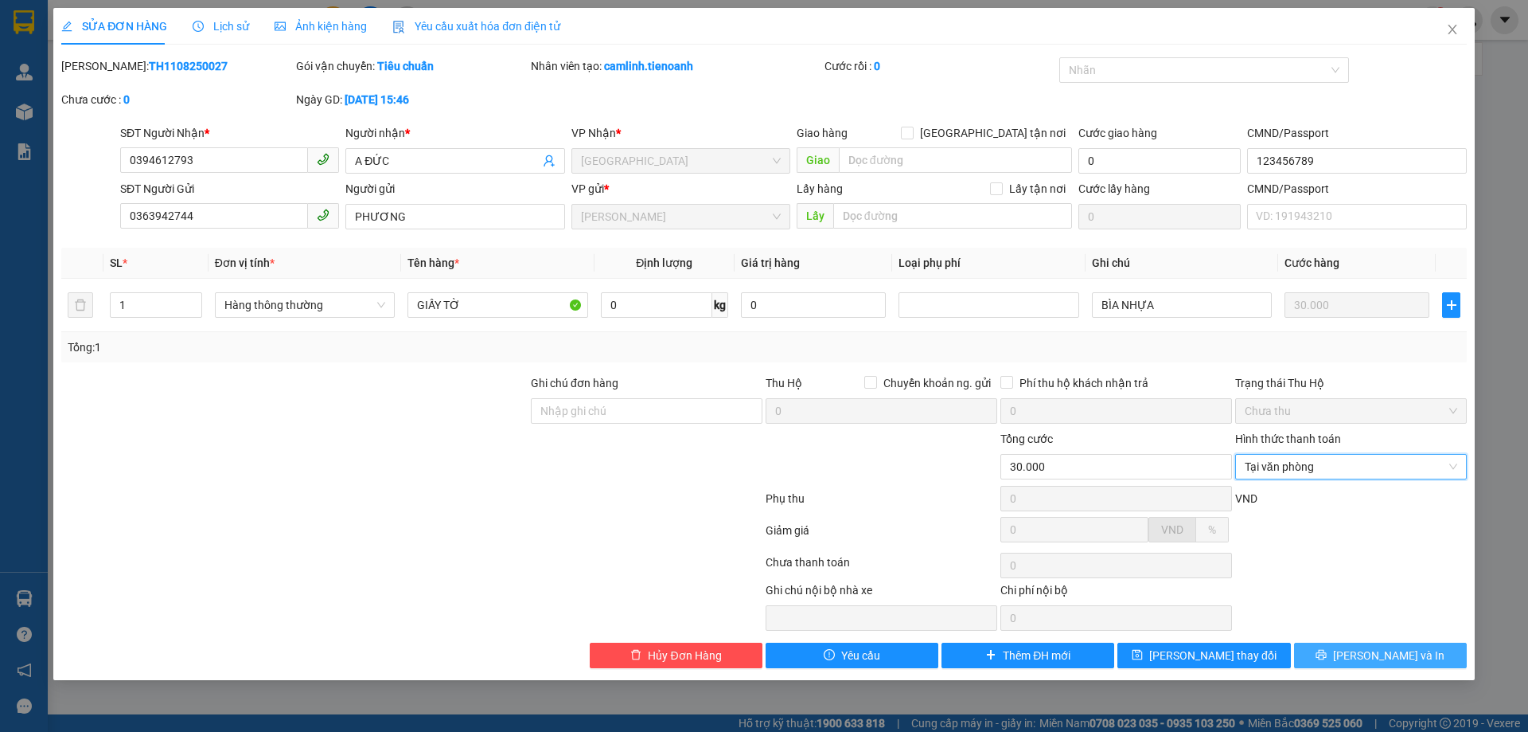
click at [1368, 664] on button "[PERSON_NAME] và In" at bounding box center [1380, 654] width 173 height 25
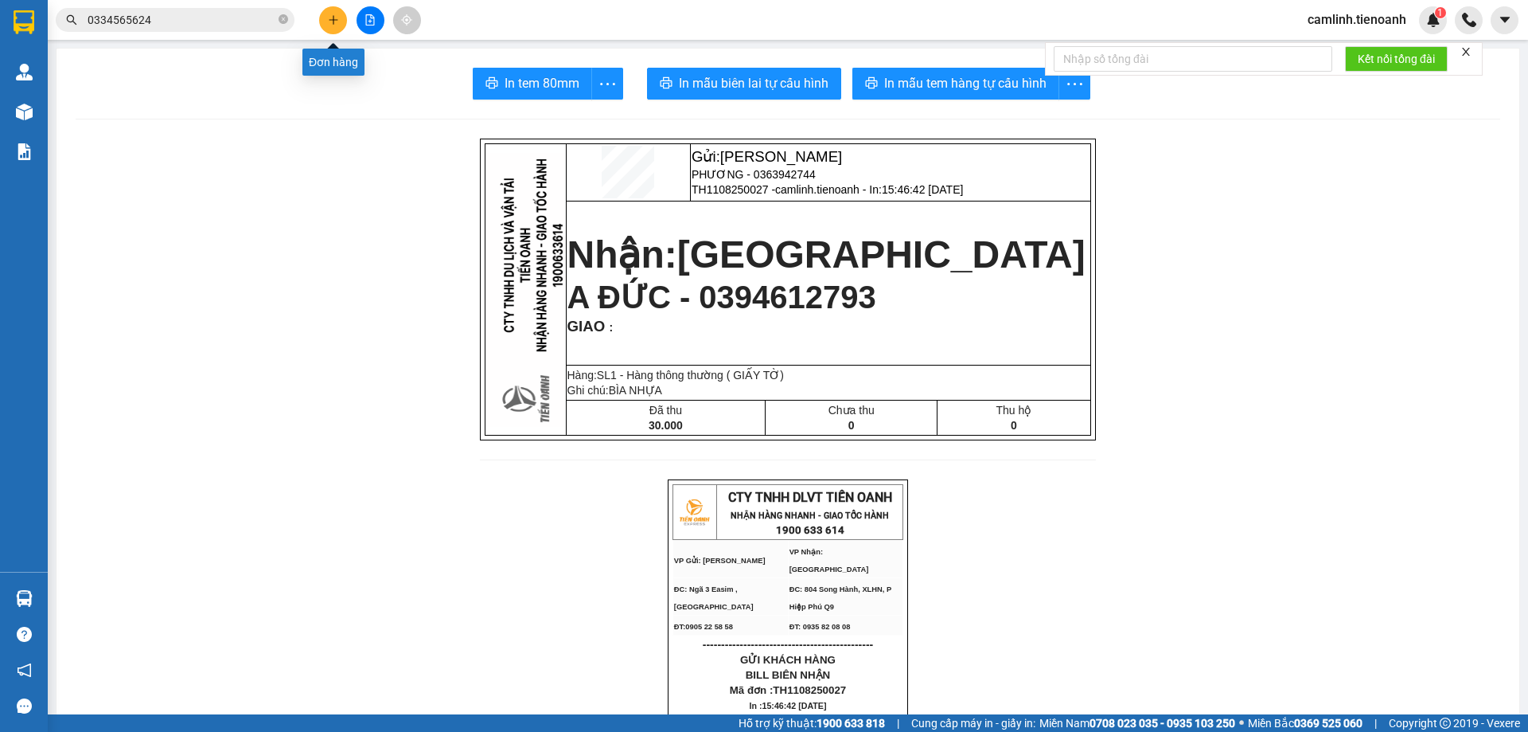
click at [325, 15] on button at bounding box center [333, 20] width 28 height 28
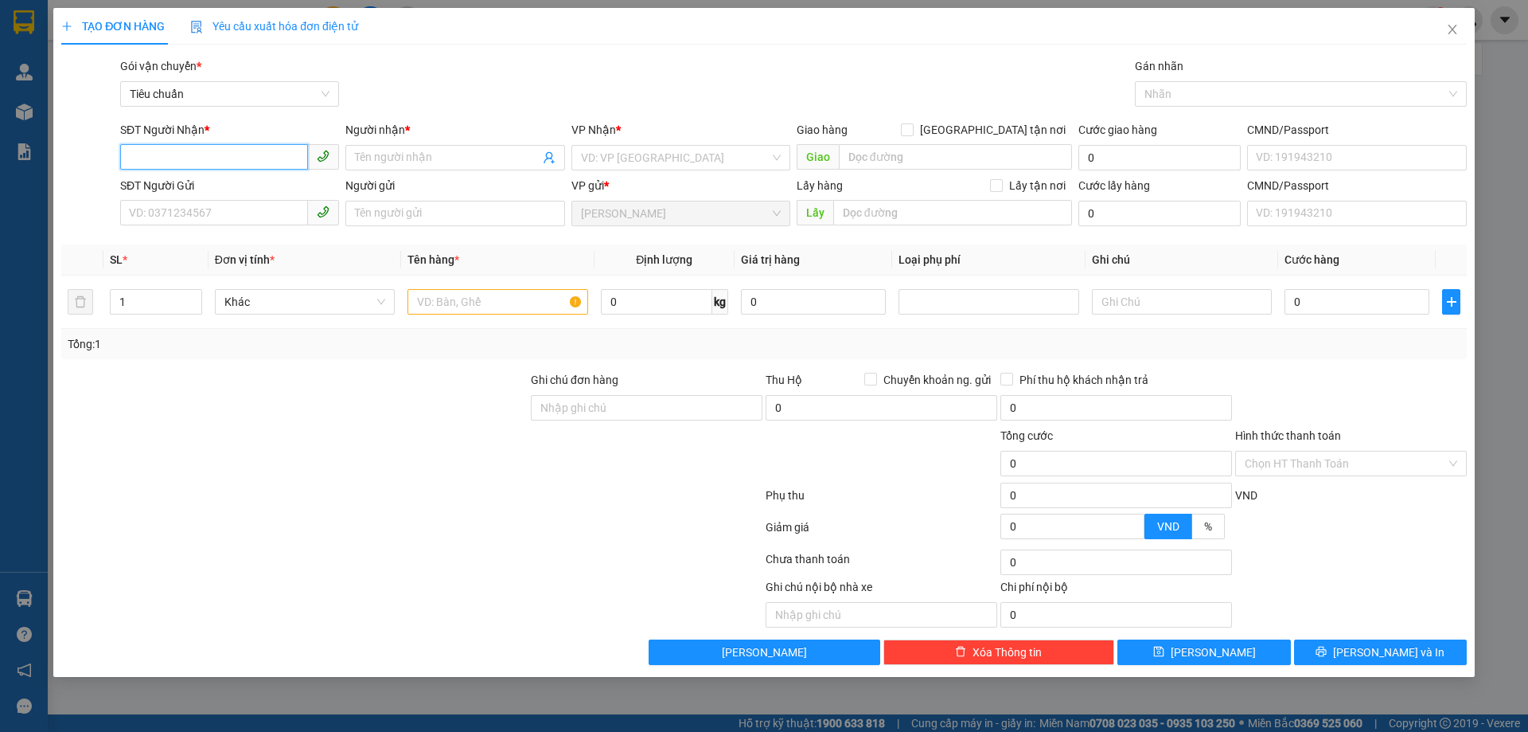
type input "0"
click at [231, 161] on input "0" at bounding box center [214, 156] width 188 height 25
click at [217, 215] on input "SĐT Người Gửi" at bounding box center [214, 212] width 188 height 25
type input "0906517"
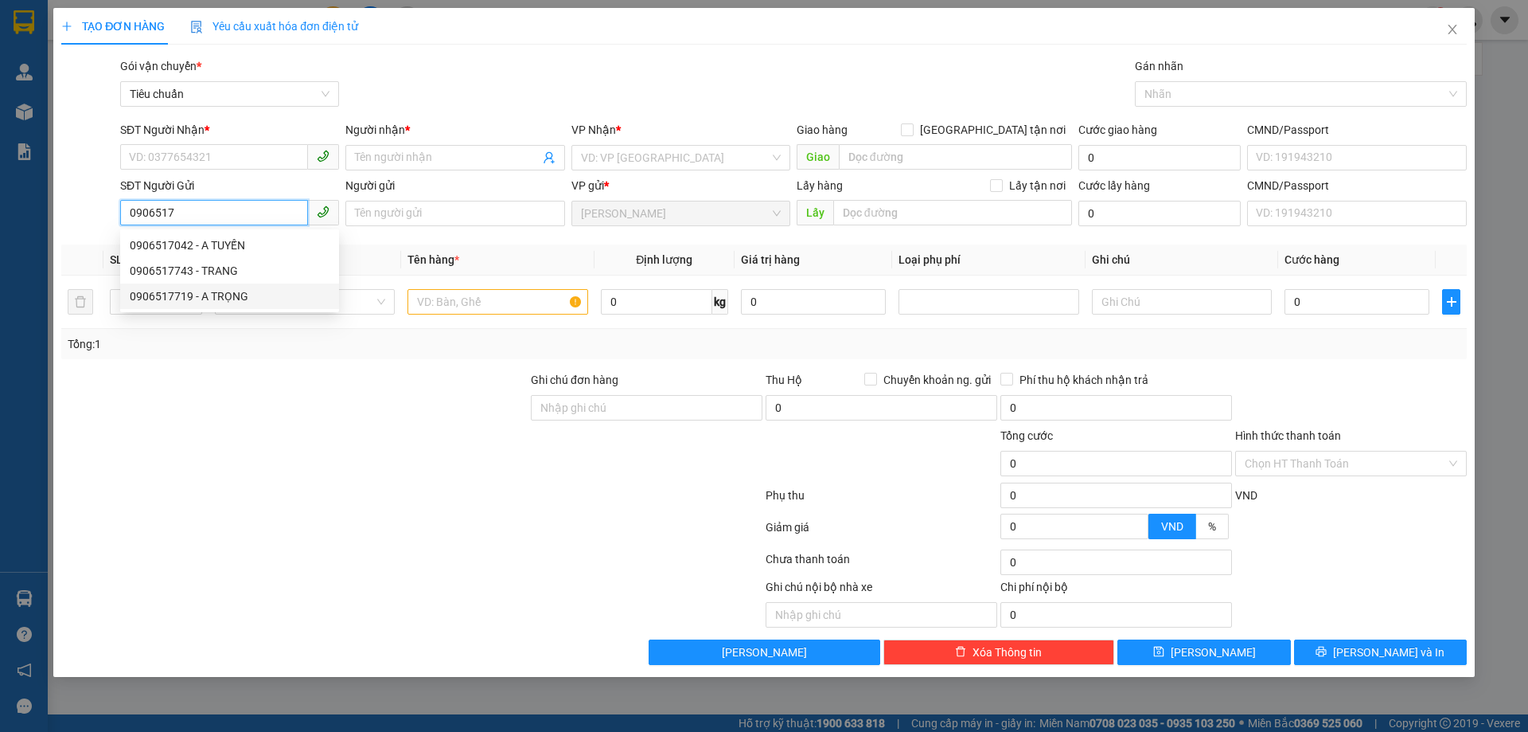
click at [224, 295] on div "0906517719 - A TRỌNG" at bounding box center [230, 296] width 200 height 18
type input "0946249197"
type input "A CƯỜNG"
type input "066180001744"
type input "0906517719"
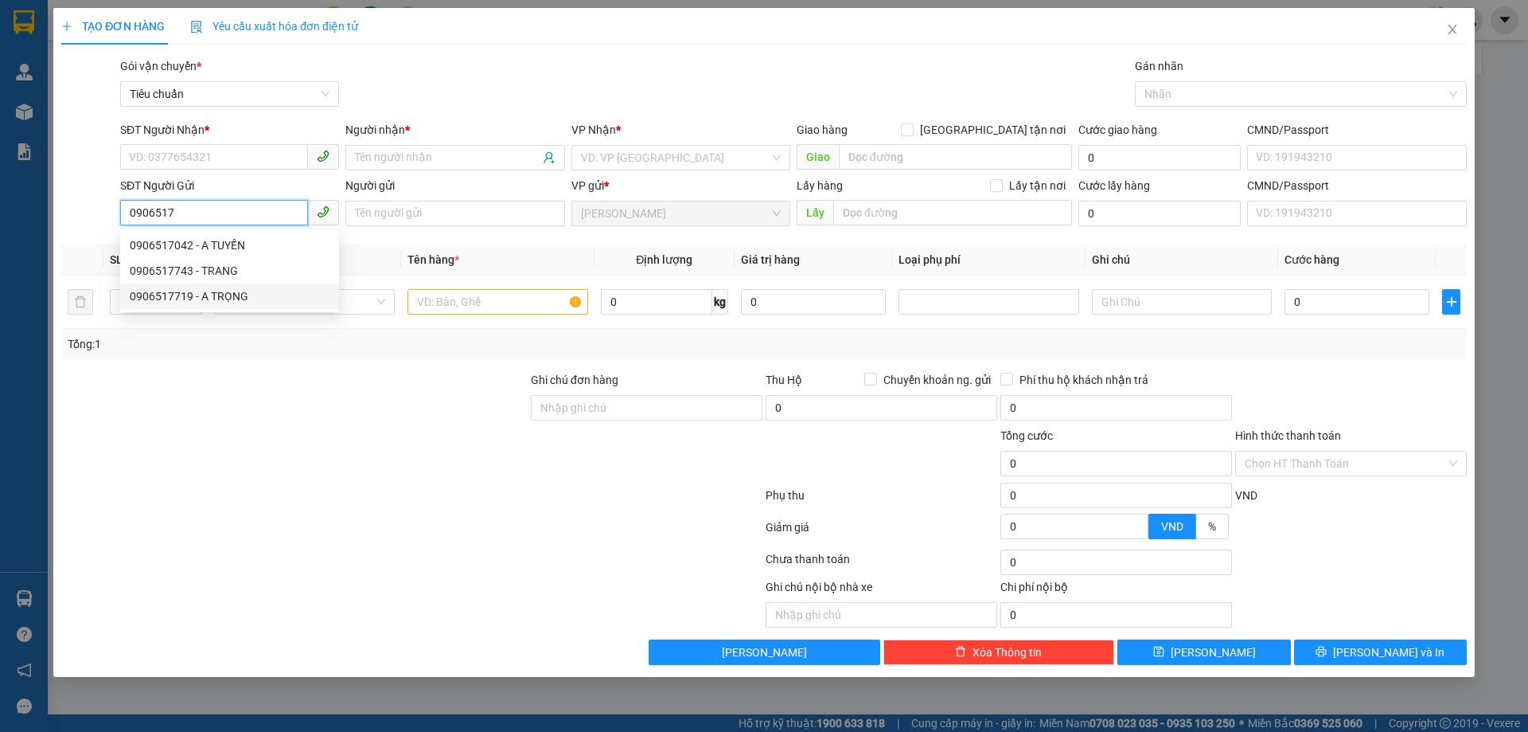
type input "A TRỌNG"
type input "066075001081"
type input "50.000"
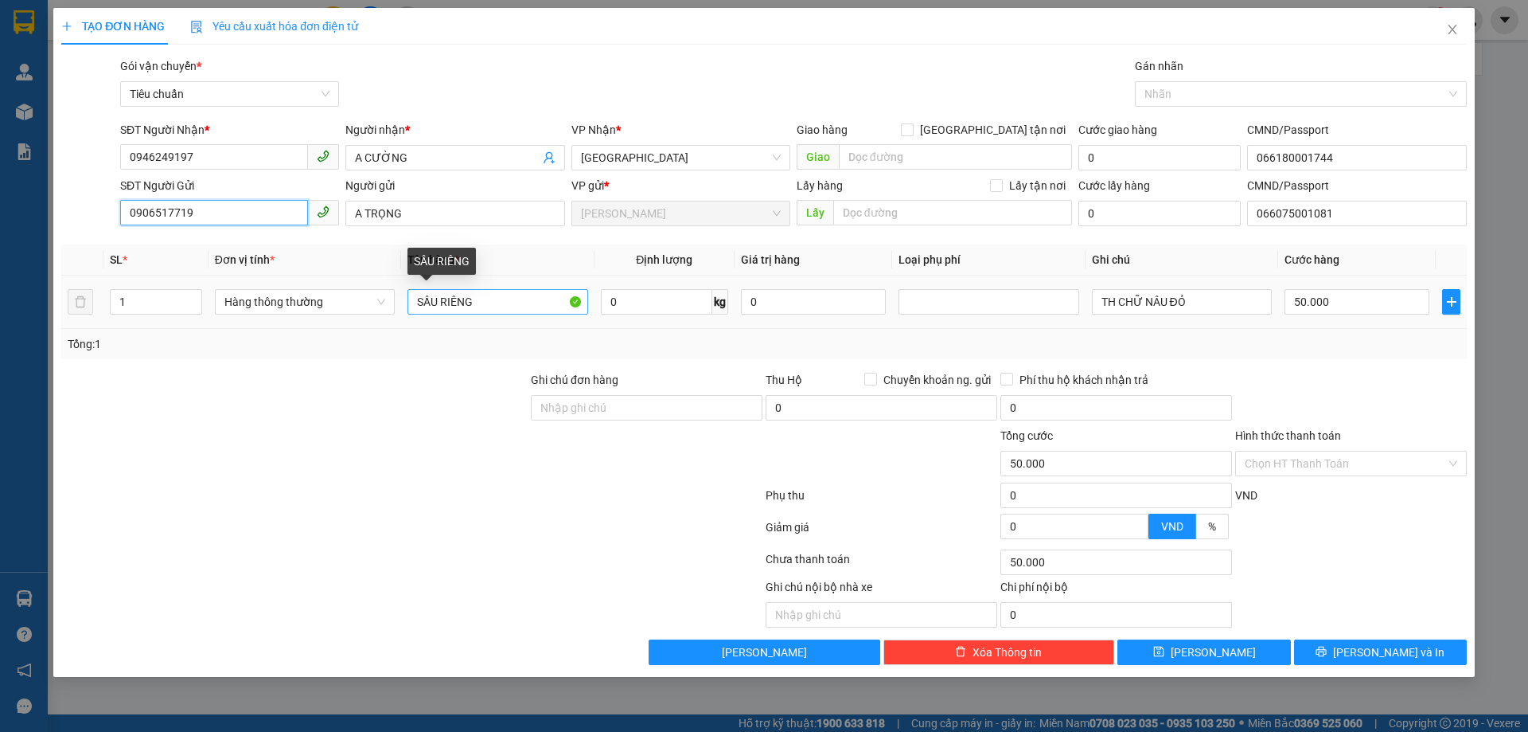
type input "0906517719"
click at [480, 295] on input "SẦU RIÊNG" at bounding box center [498, 301] width 180 height 25
type input "THỨC ĂN"
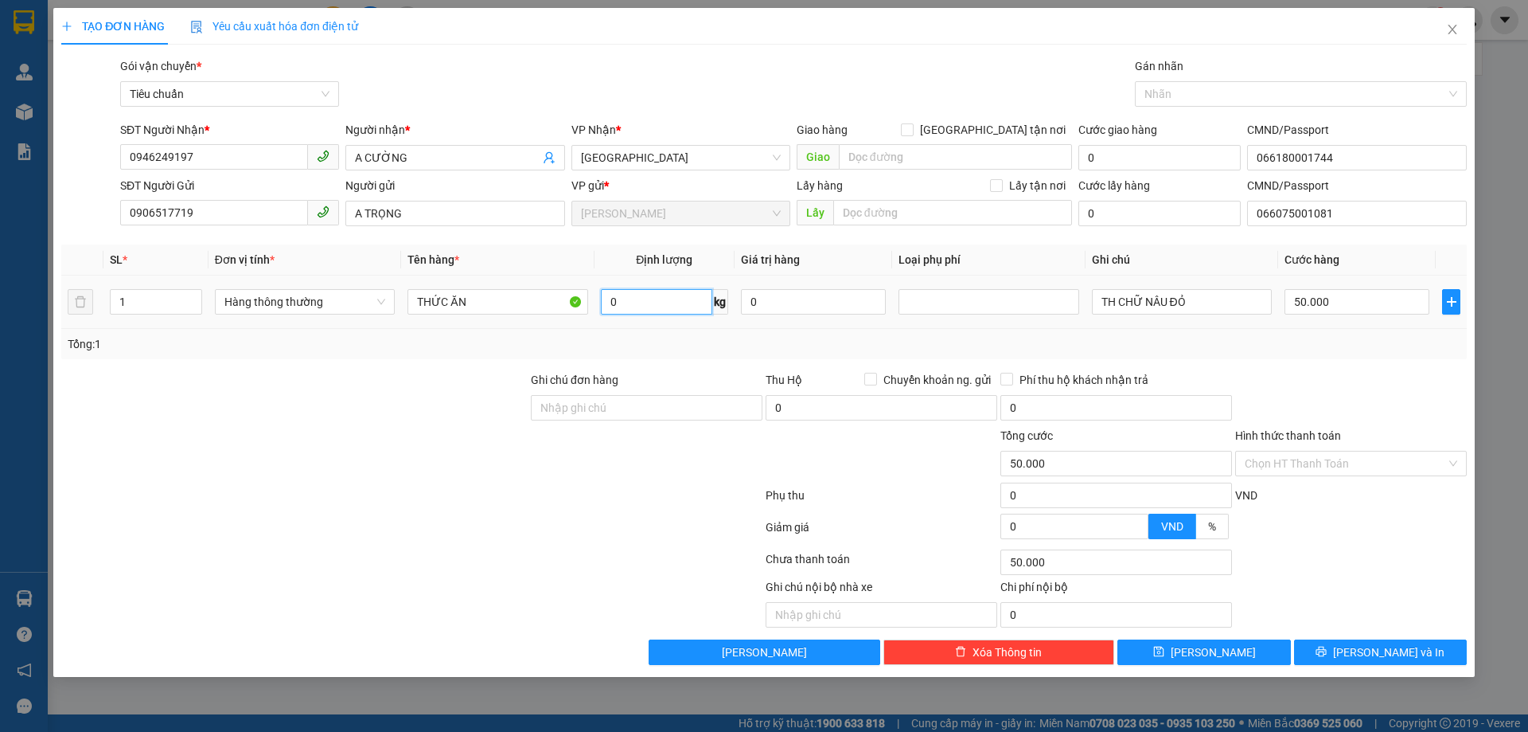
click at [647, 297] on input "0" at bounding box center [656, 301] width 111 height 25
type input "40"
drag, startPoint x: 701, startPoint y: 333, endPoint x: 1333, endPoint y: 277, distance: 634.5
click at [701, 334] on div "Tổng: 1" at bounding box center [764, 344] width 1406 height 30
type input "80.000"
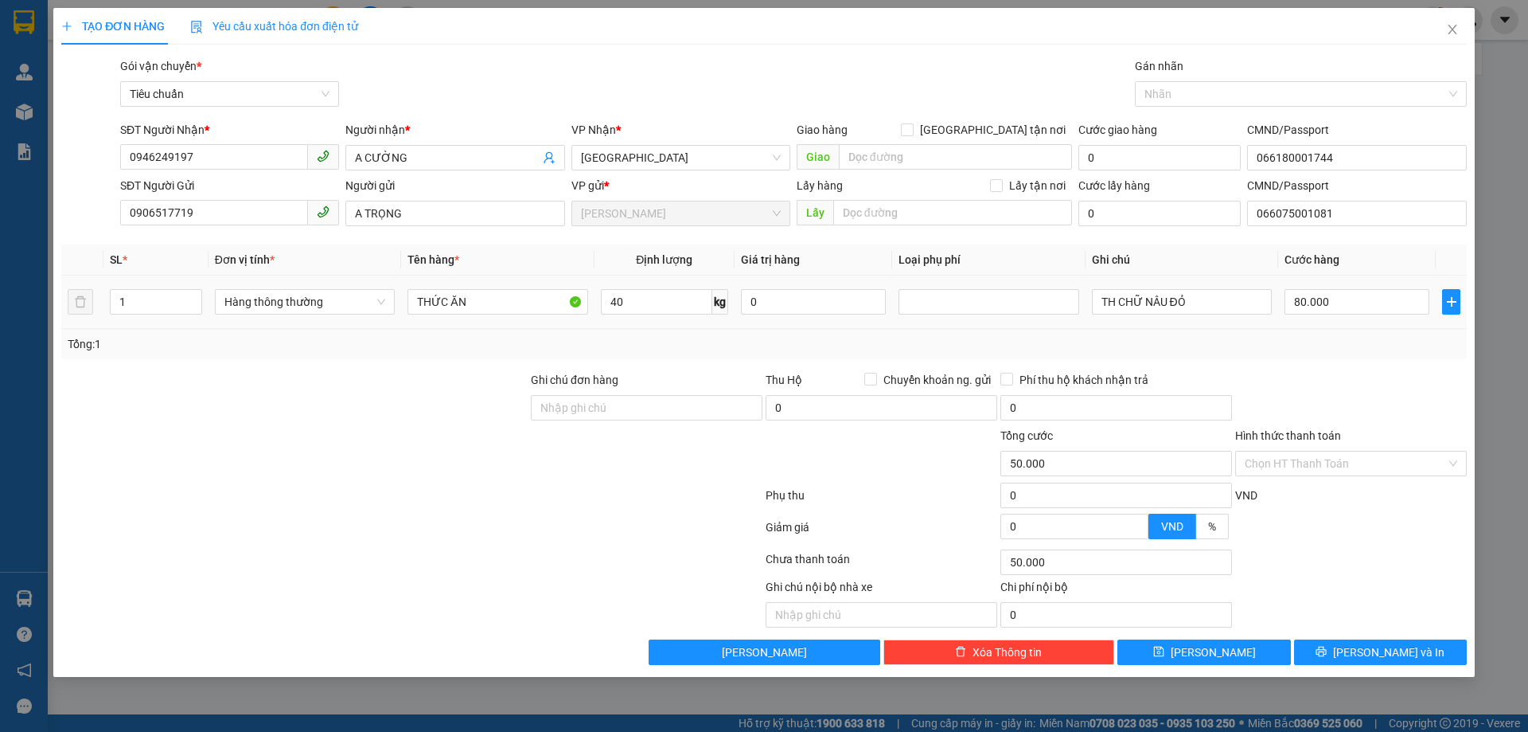
type input "80.000"
drag, startPoint x: 1220, startPoint y: 306, endPoint x: 1145, endPoint y: 311, distance: 75.0
click at [1145, 311] on input "TH CHỮ NÂU ĐỎ" at bounding box center [1182, 301] width 180 height 25
type input "TH CHỮ ĐEN"
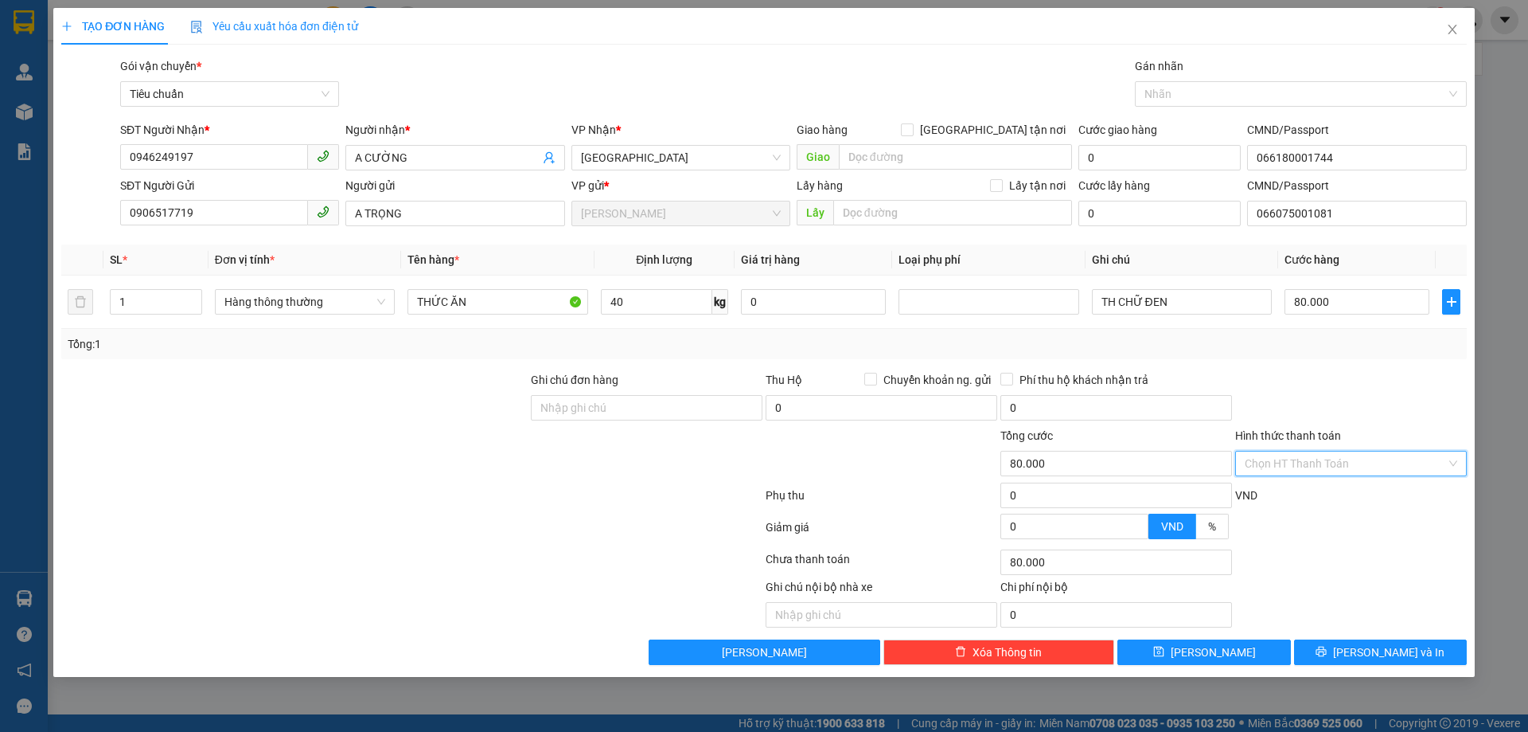
click at [1320, 465] on input "Hình thức thanh toán" at bounding box center [1345, 463] width 201 height 24
drag, startPoint x: 1318, startPoint y: 491, endPoint x: 1317, endPoint y: 501, distance: 9.6
click at [1317, 491] on div "Tại văn phòng" at bounding box center [1351, 495] width 213 height 18
type input "0"
click at [1343, 656] on button "[PERSON_NAME] và In" at bounding box center [1380, 651] width 173 height 25
